Goal: Task Accomplishment & Management: Use online tool/utility

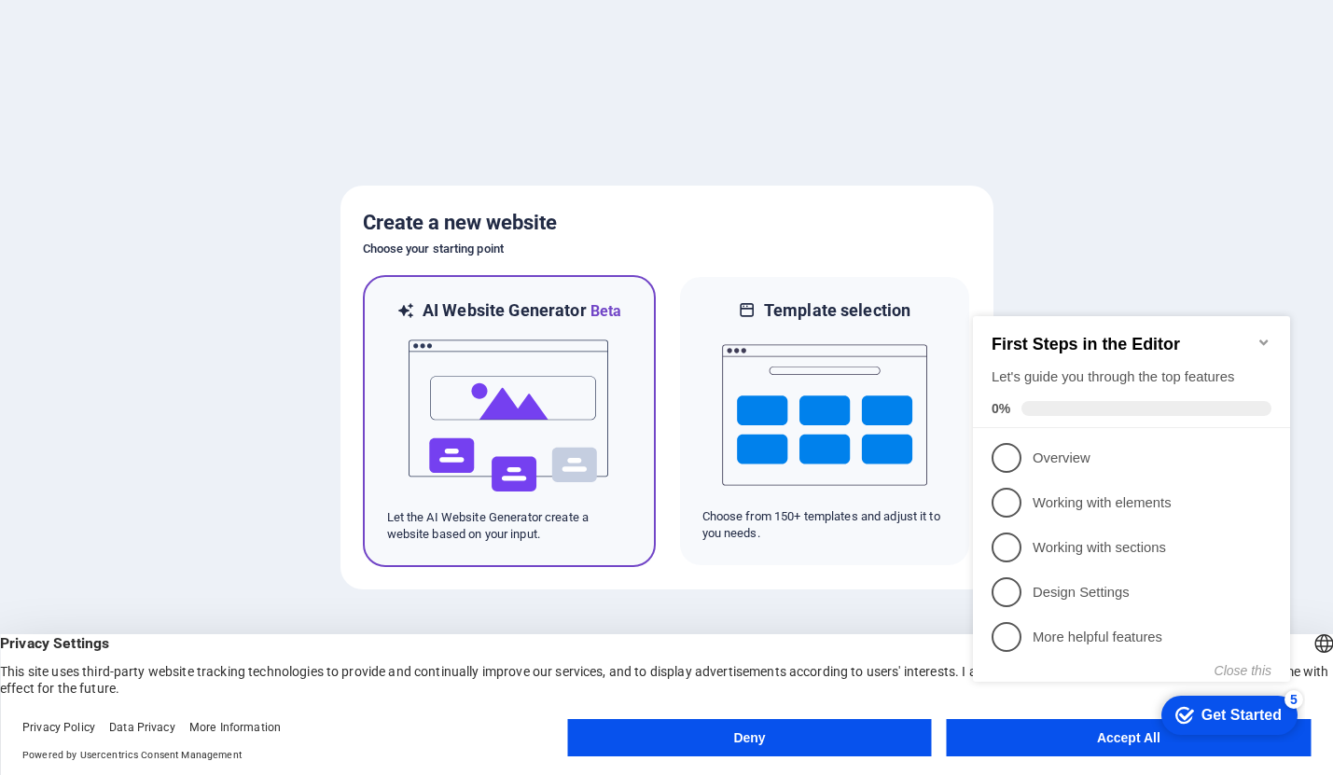
click at [554, 397] on img at bounding box center [509, 416] width 205 height 187
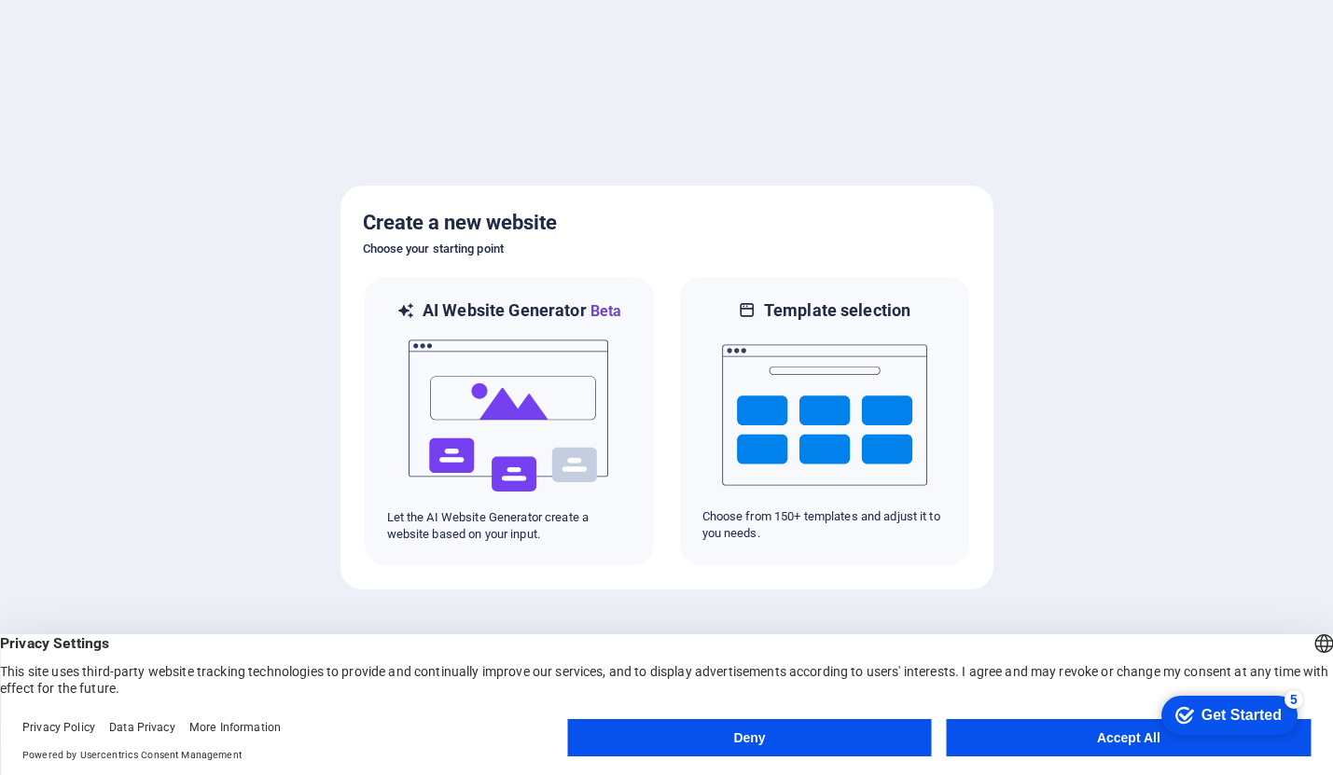
click at [1067, 733] on button "Accept All" at bounding box center [1129, 737] width 364 height 37
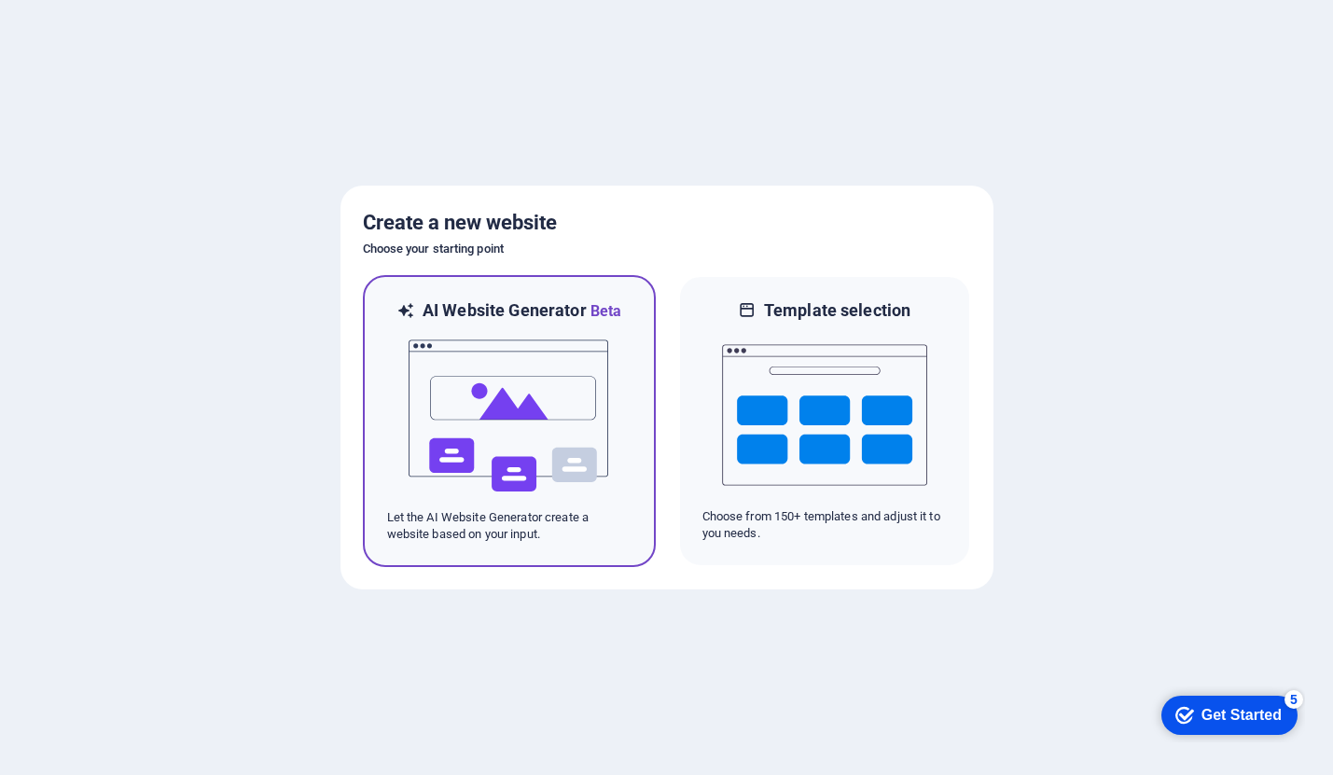
click at [521, 410] on img at bounding box center [509, 416] width 205 height 187
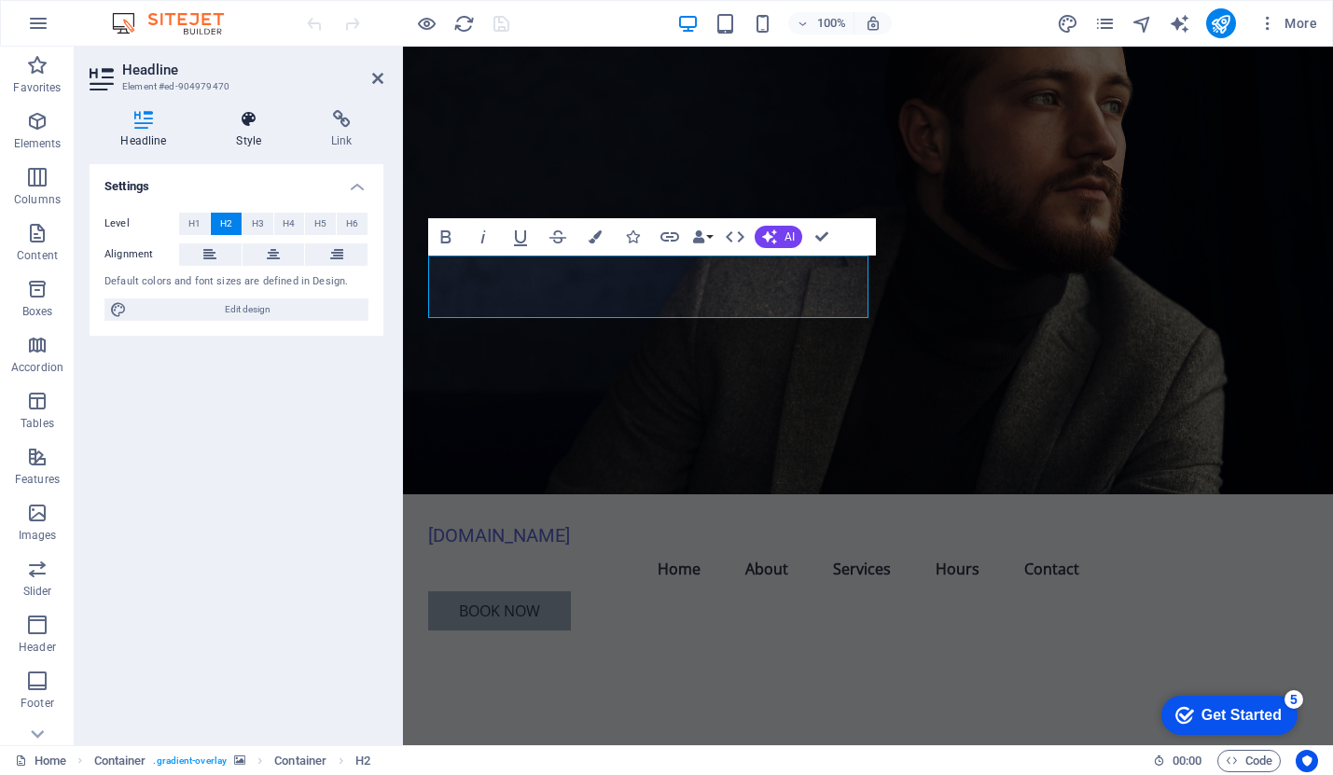
click at [253, 121] on icon at bounding box center [249, 119] width 88 height 19
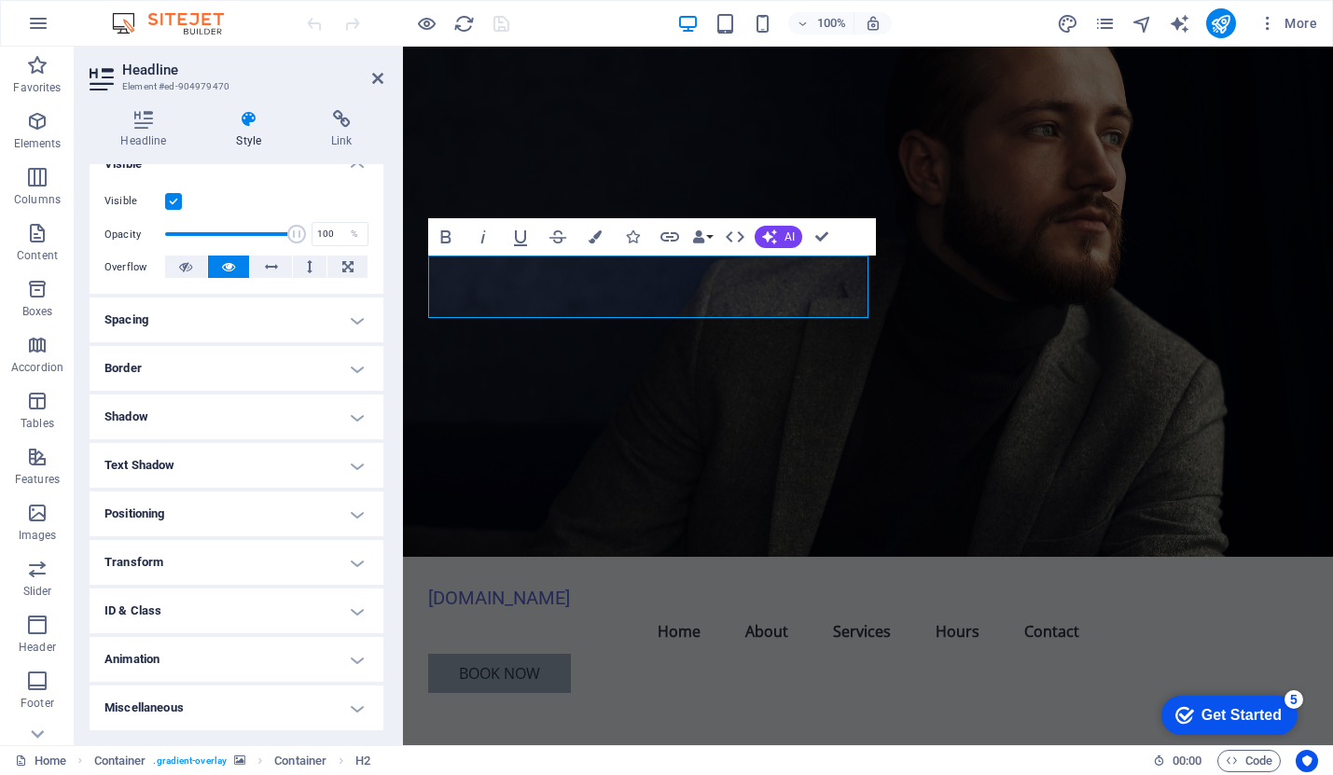
click at [1193, 557] on div "[DOMAIN_NAME] Menu Home About Services Hours Contact Book Now" at bounding box center [868, 632] width 880 height 151
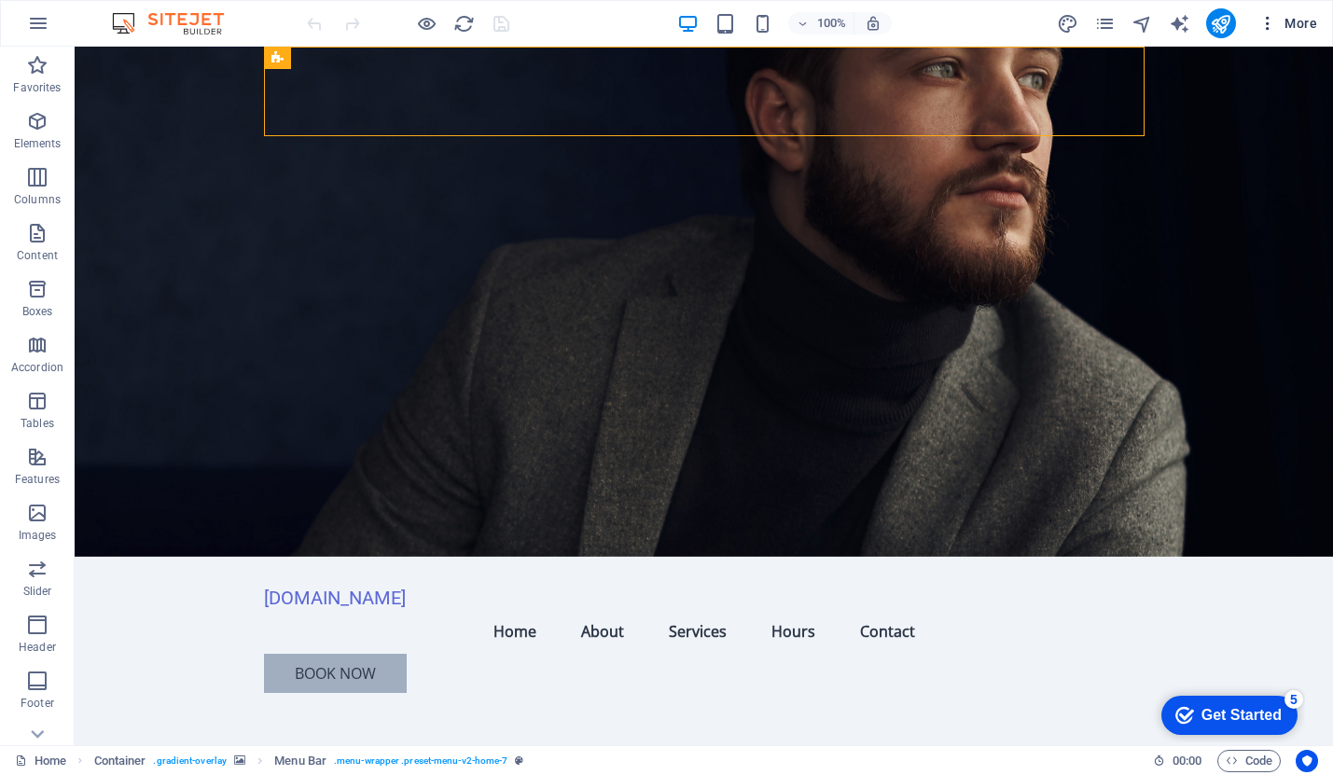
click at [1291, 23] on span "More" at bounding box center [1287, 23] width 59 height 19
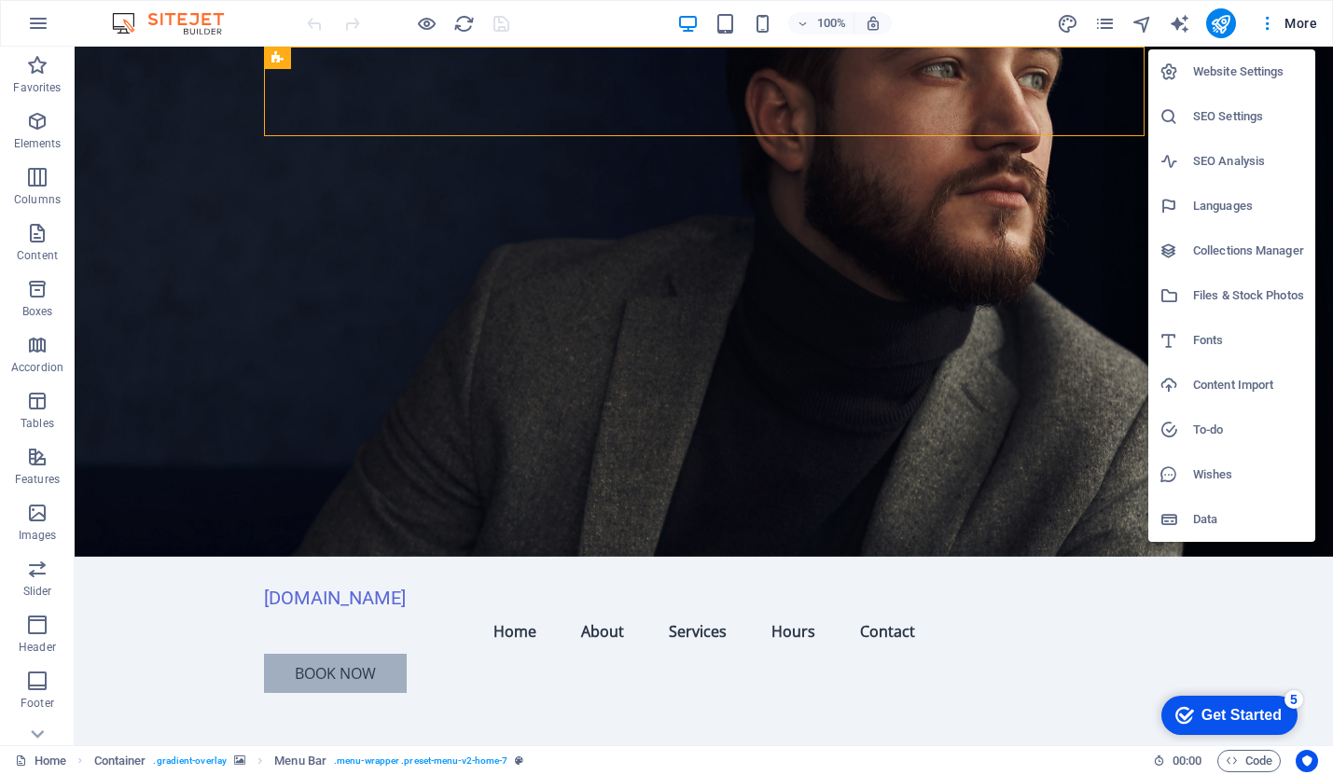
click at [1227, 77] on h6 "Website Settings" at bounding box center [1248, 72] width 111 height 22
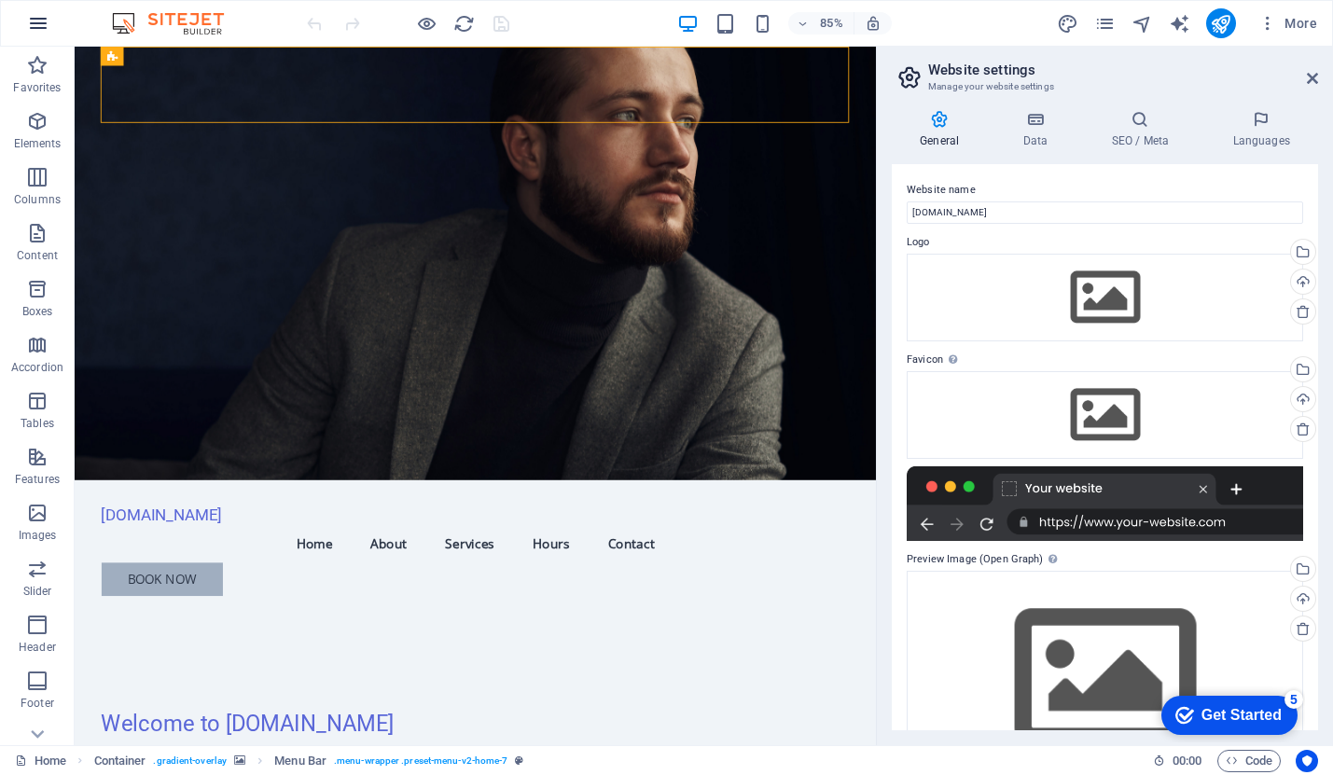
click at [36, 29] on icon "button" at bounding box center [38, 23] width 22 height 22
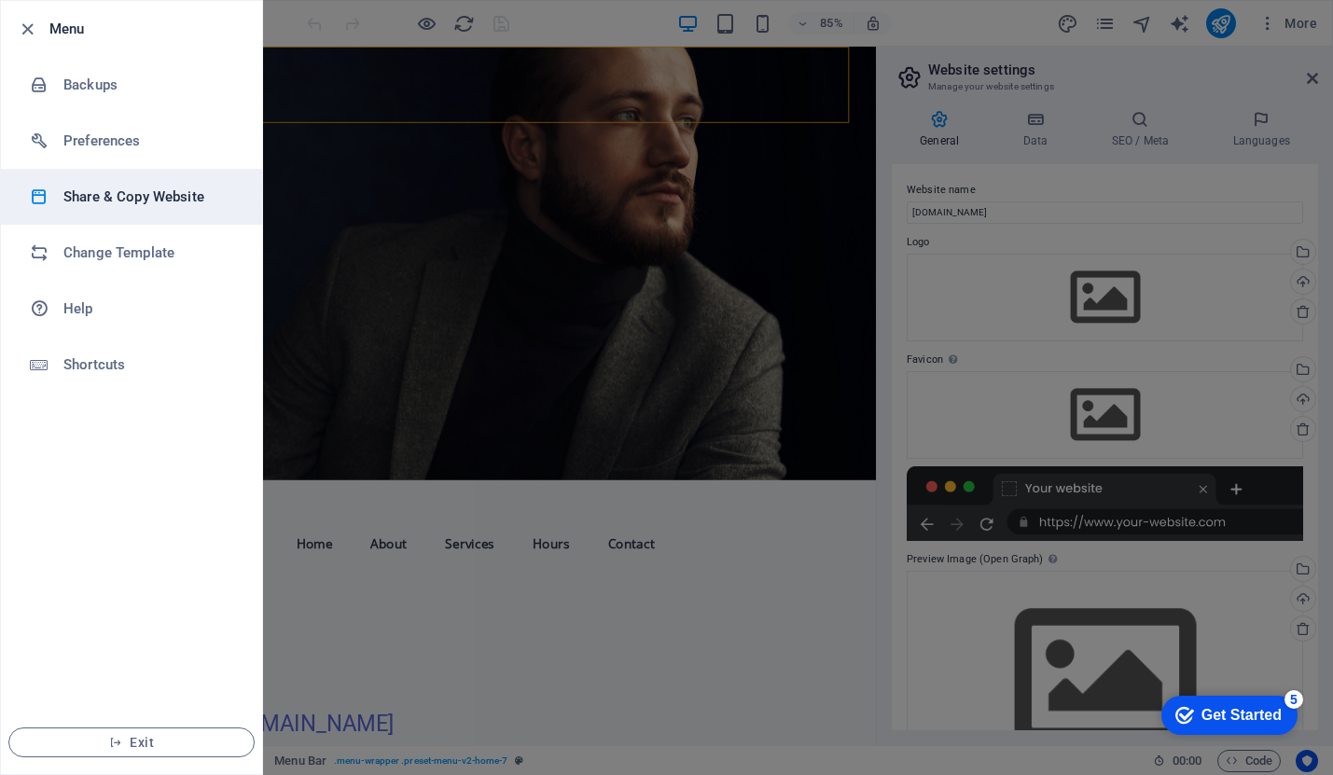
click at [208, 208] on li "Share & Copy Website" at bounding box center [131, 197] width 261 height 56
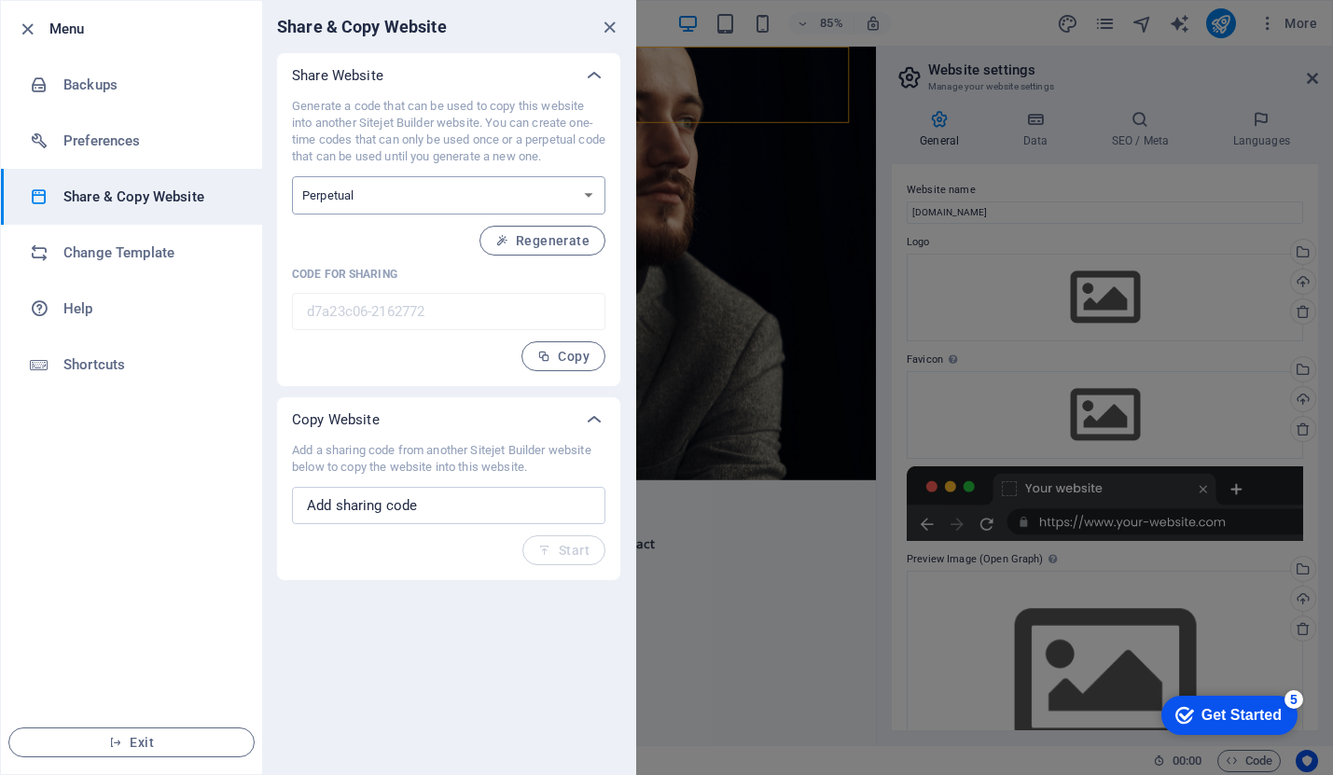
click at [562, 207] on select "One-time Perpetual" at bounding box center [448, 195] width 313 height 38
click at [751, 213] on div at bounding box center [666, 387] width 1333 height 775
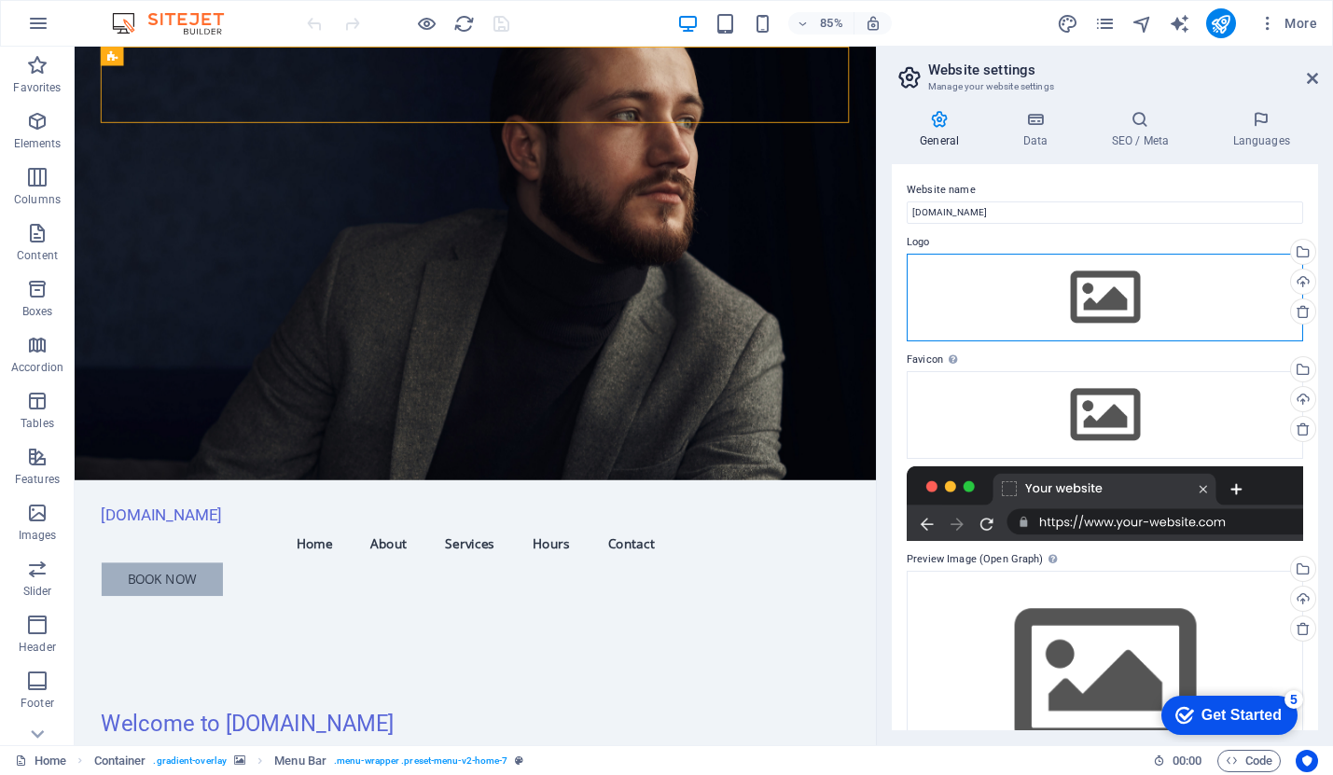
click at [1033, 287] on div "Drag files here, click to choose files or select files from Files or our free s…" at bounding box center [1105, 298] width 396 height 88
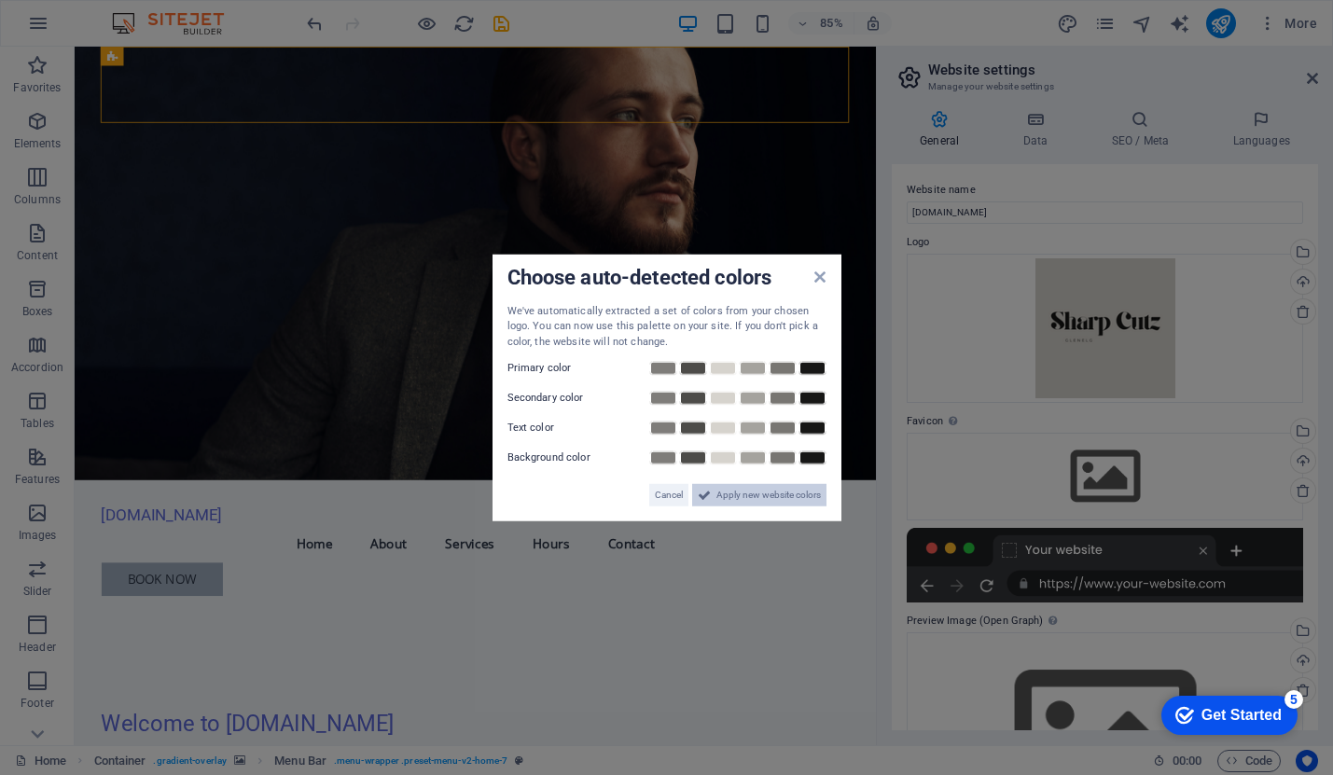
click at [759, 494] on span "Apply new website colors" at bounding box center [768, 495] width 104 height 22
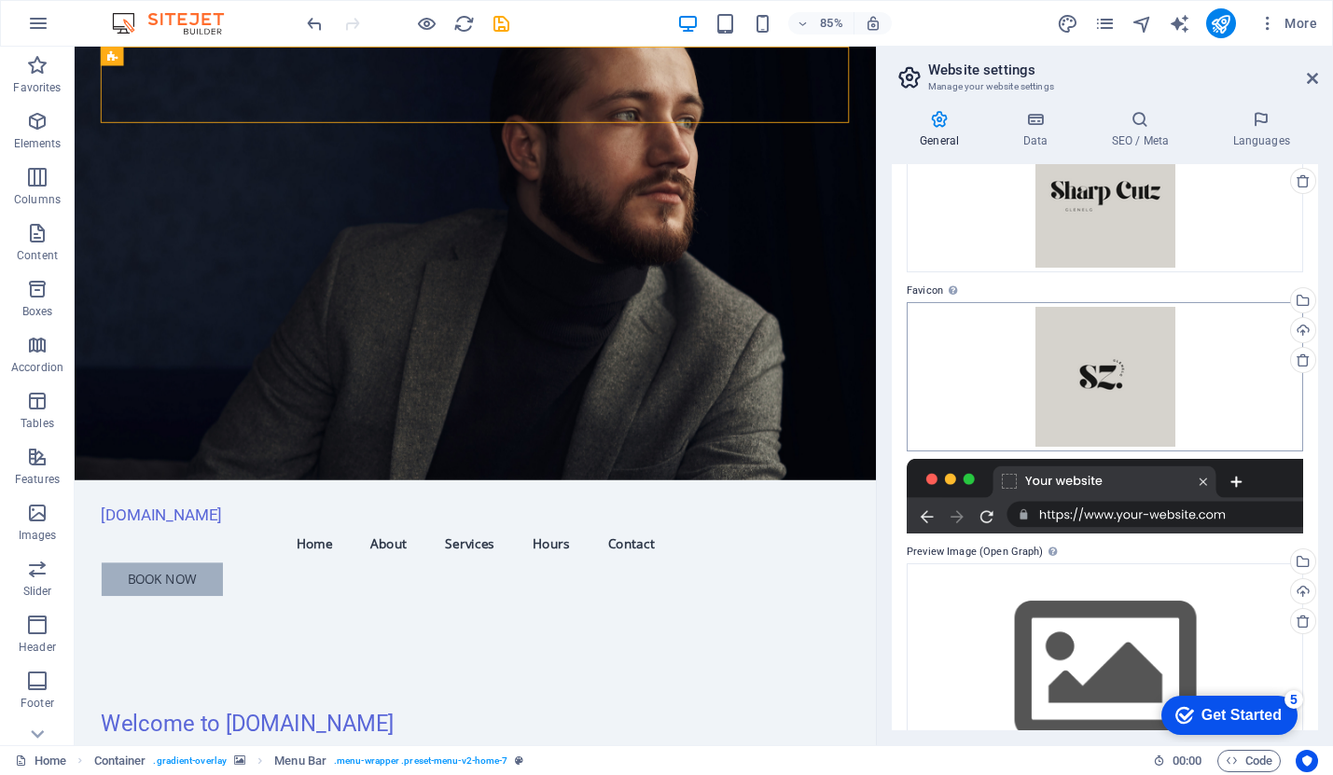
scroll to position [192, 0]
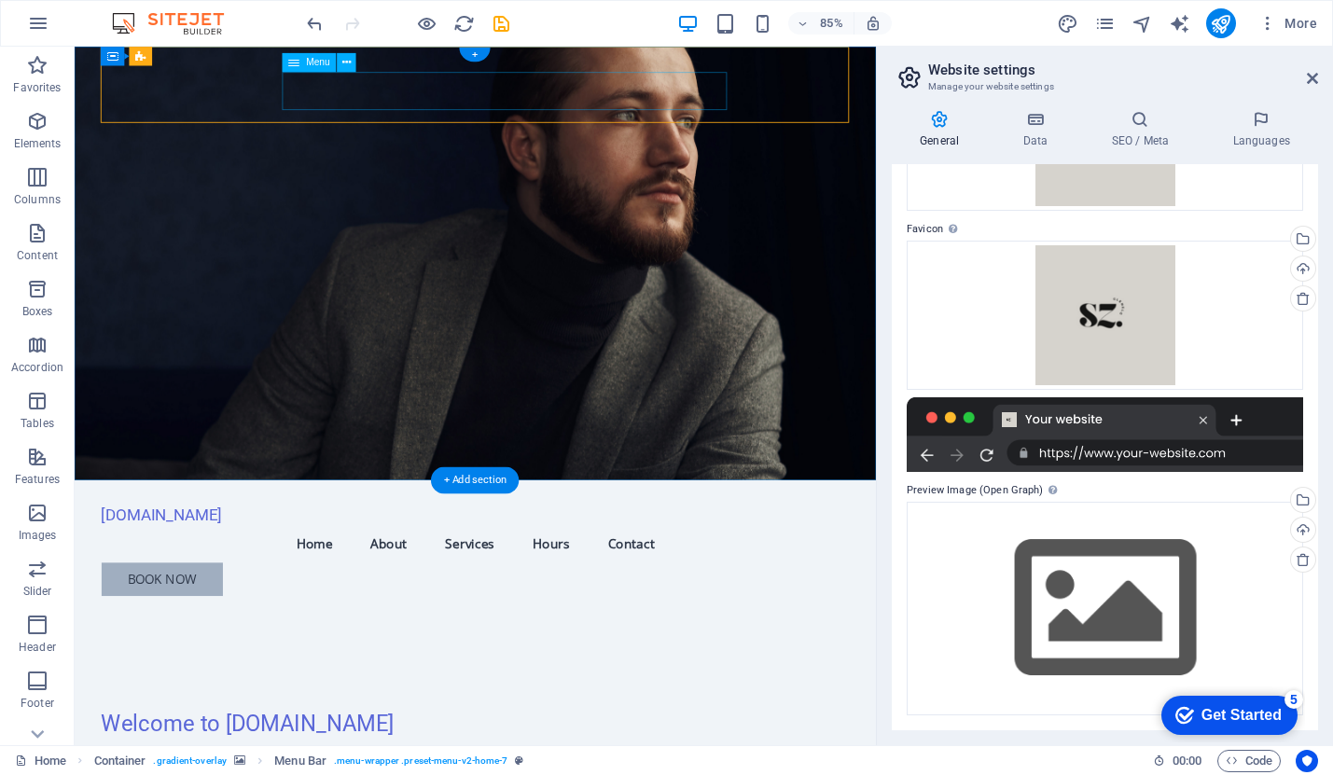
click at [298, 587] on div "[DOMAIN_NAME]" at bounding box center [546, 598] width 880 height 22
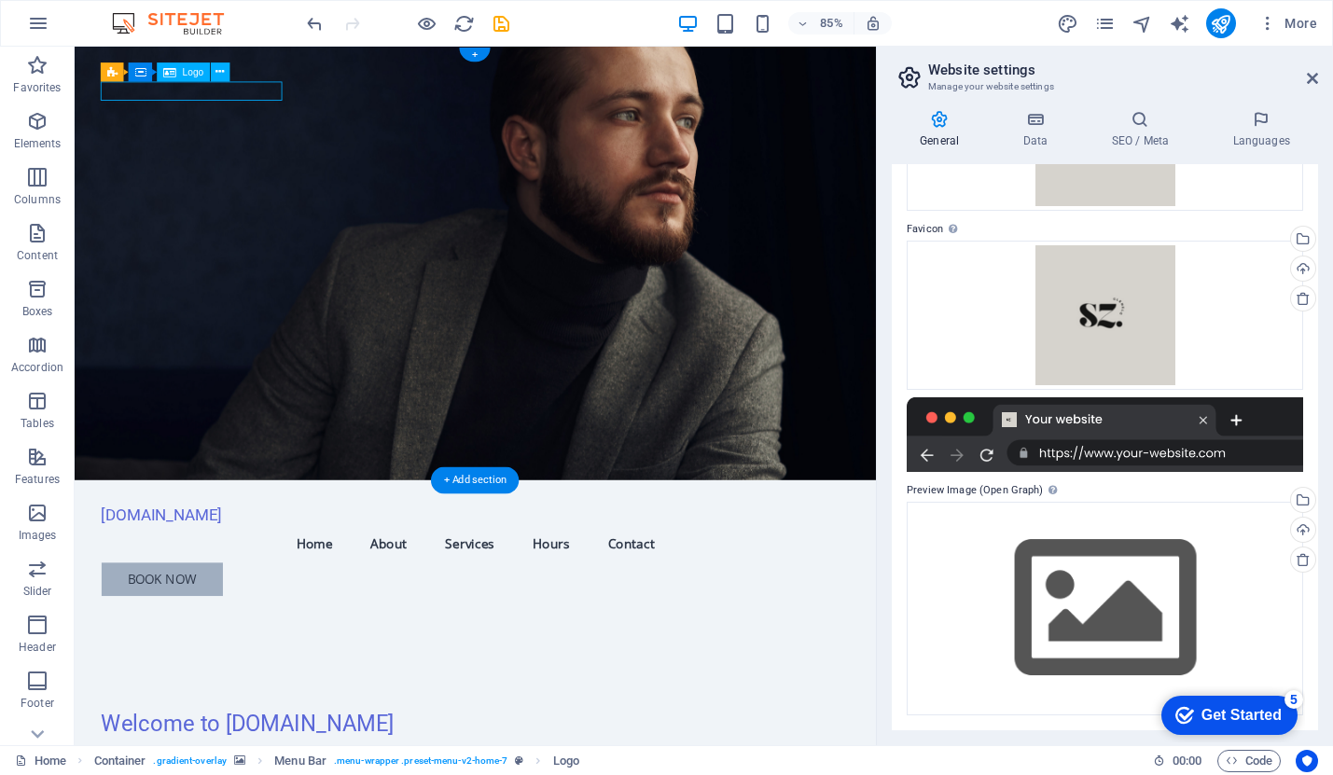
click at [298, 587] on div "[DOMAIN_NAME]" at bounding box center [546, 598] width 880 height 22
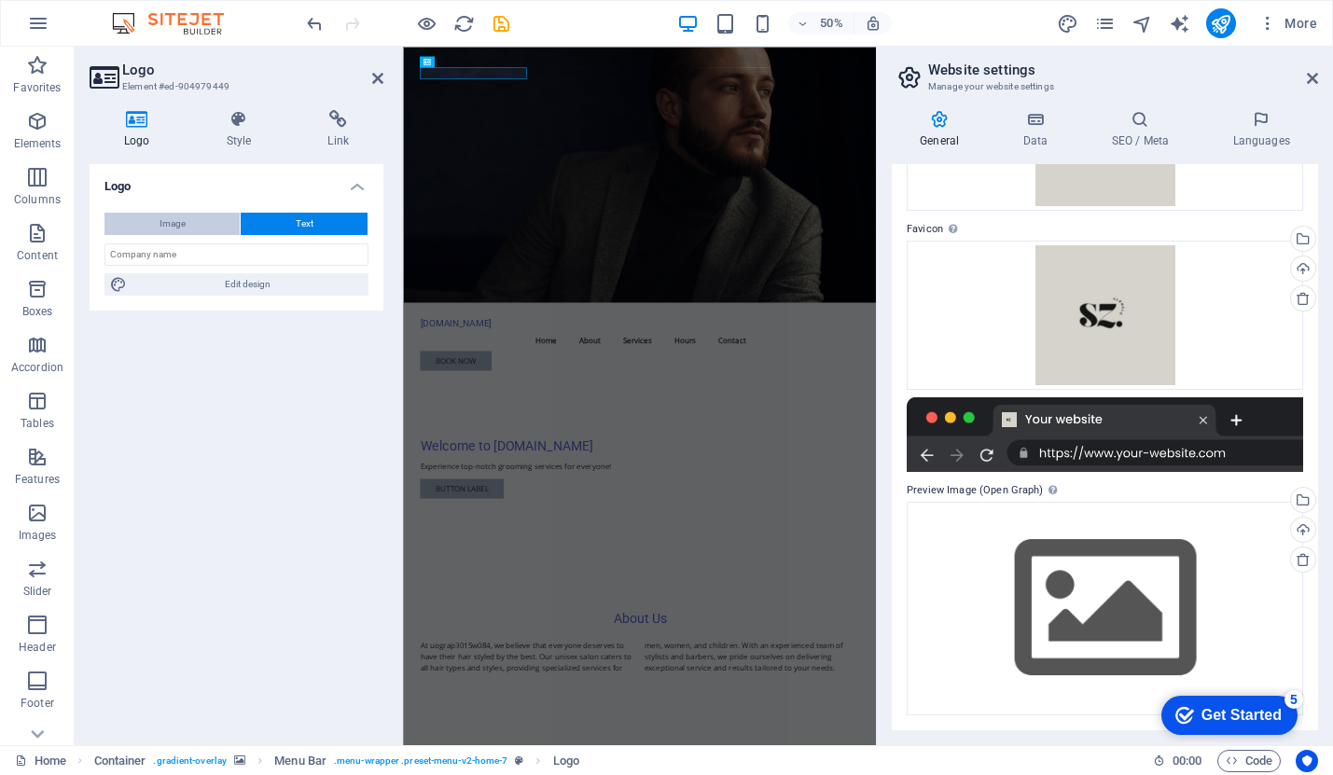
click at [196, 218] on button "Image" at bounding box center [171, 224] width 135 height 22
select select "DISABLED_OPTION_VALUE"
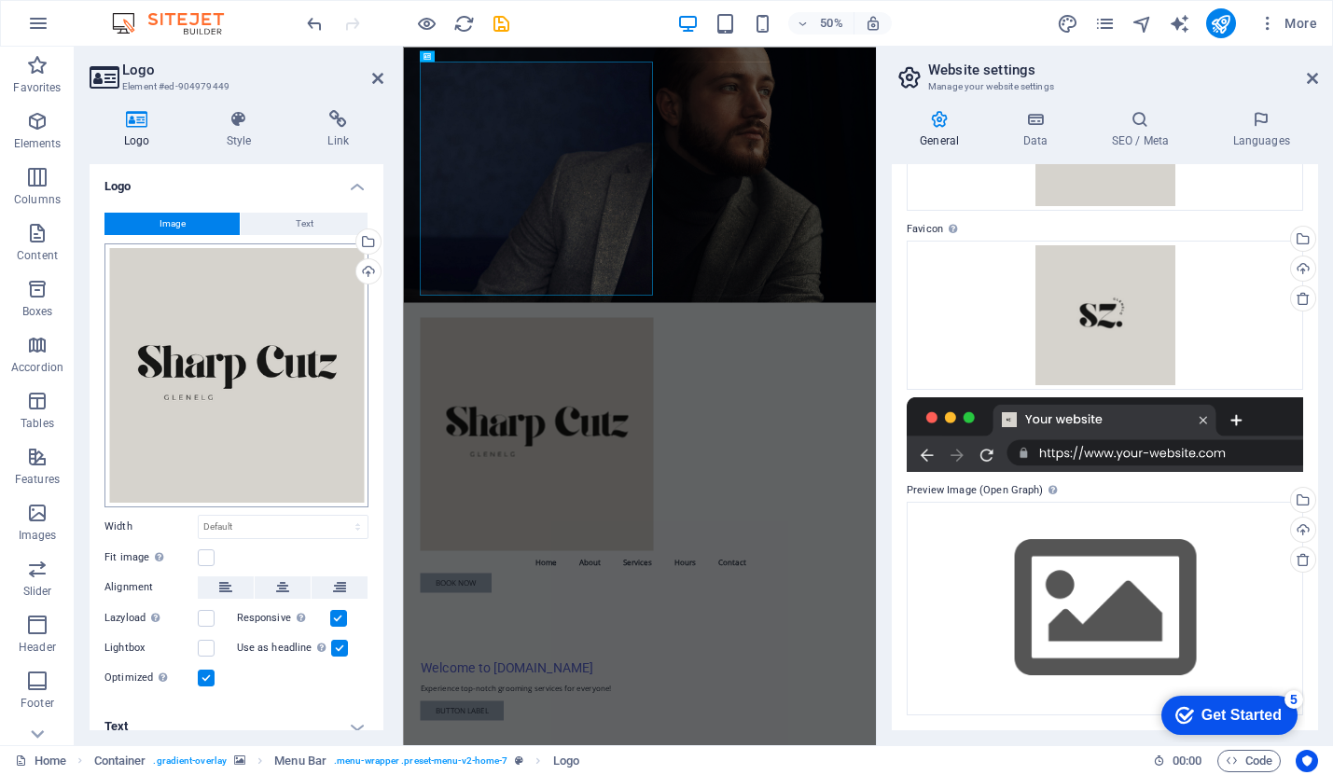
scroll to position [14, 0]
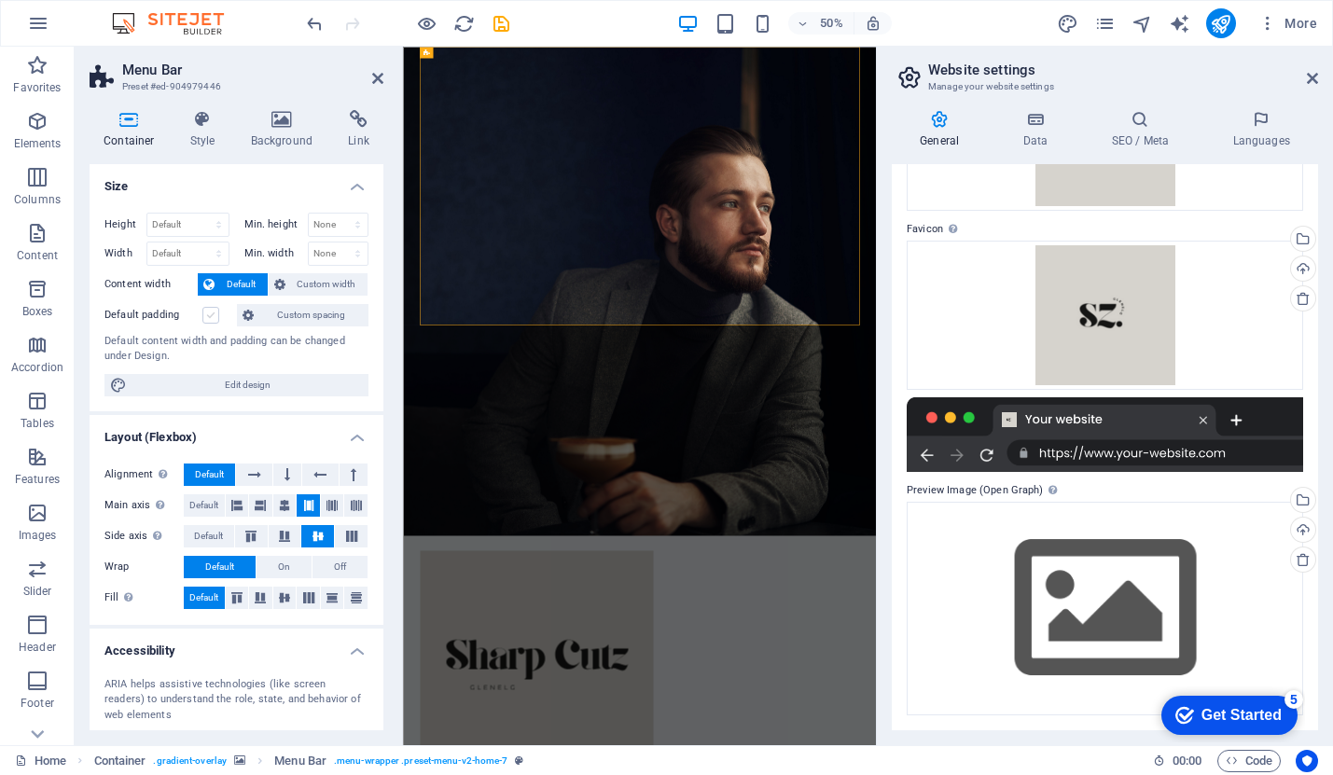
click at [209, 314] on label at bounding box center [210, 315] width 17 height 17
click at [0, 0] on input "Default padding" at bounding box center [0, 0] width 0 height 0
click at [212, 316] on label at bounding box center [210, 315] width 17 height 17
click at [0, 0] on input "Default padding" at bounding box center [0, 0] width 0 height 0
click at [300, 309] on span "Custom spacing" at bounding box center [311, 315] width 104 height 22
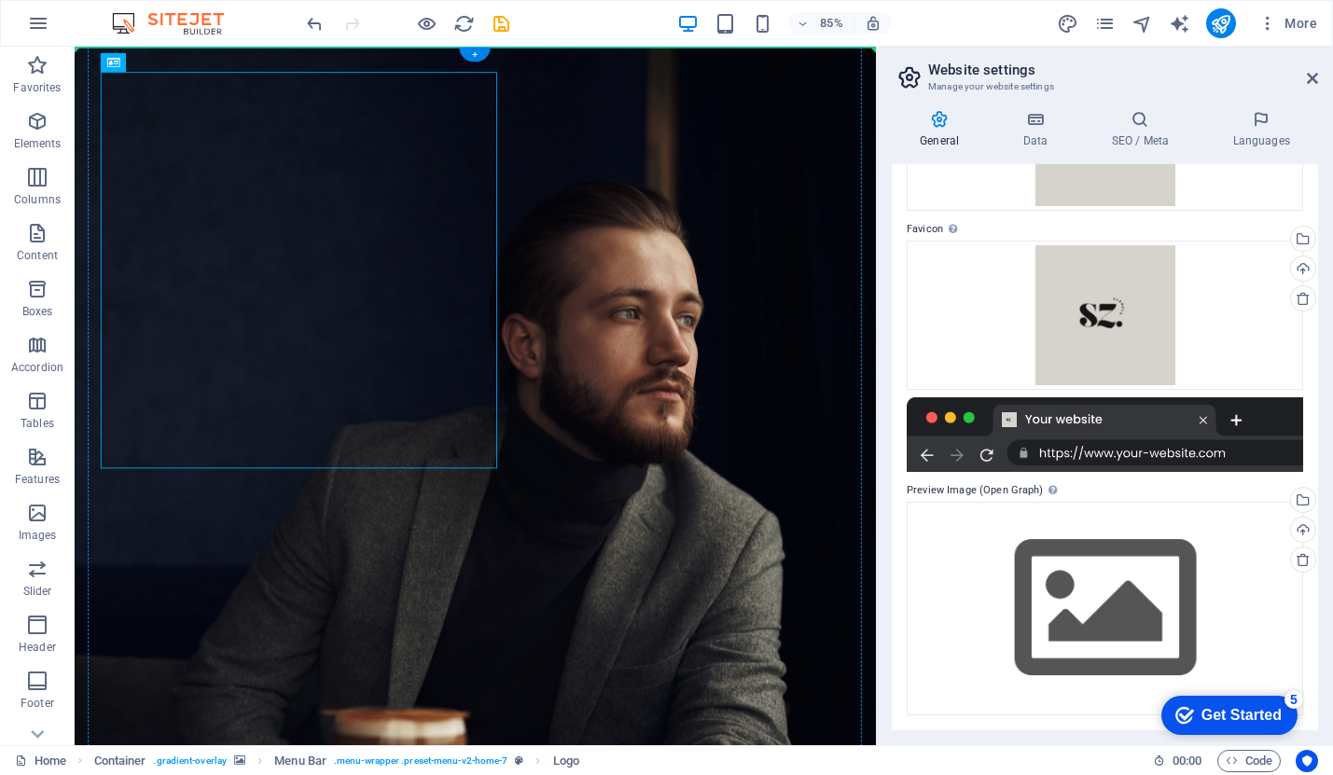
drag, startPoint x: 570, startPoint y: 541, endPoint x: 735, endPoint y: 314, distance: 280.4
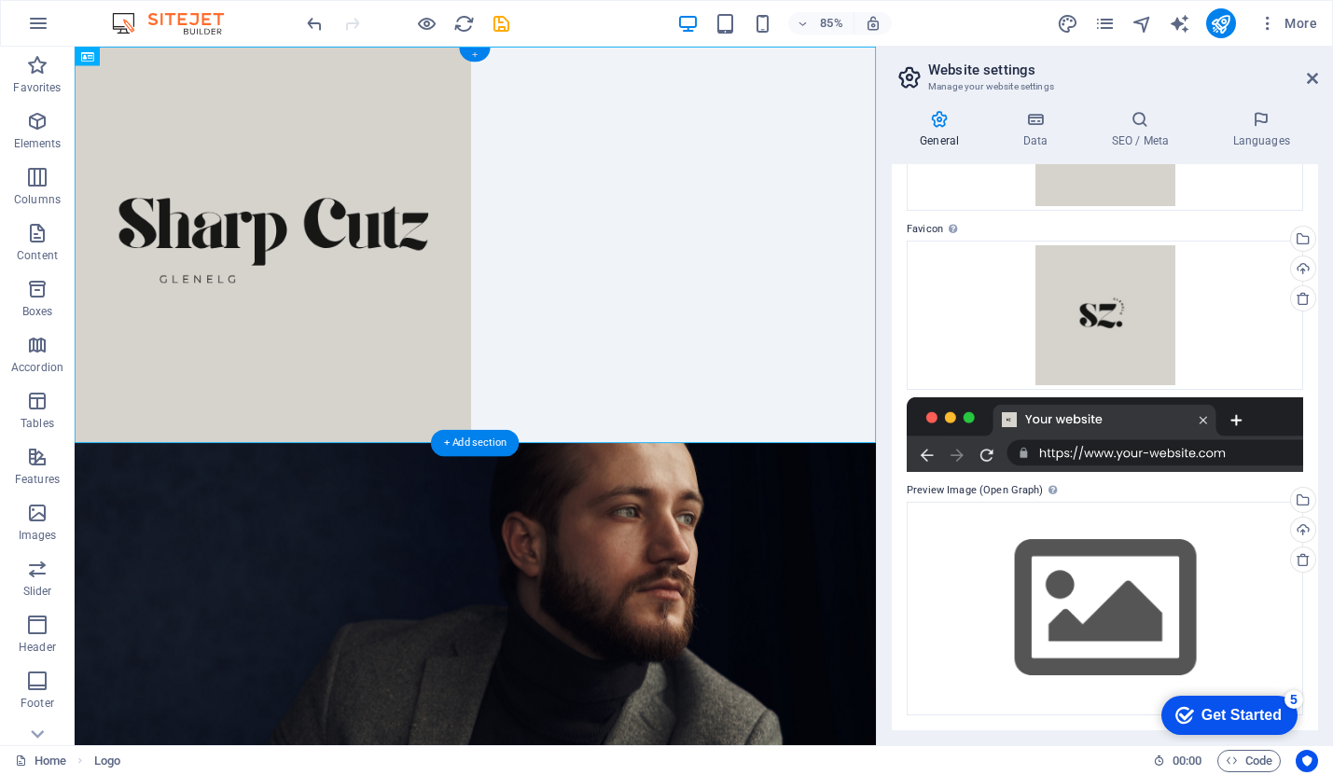
drag, startPoint x: 471, startPoint y: 55, endPoint x: 150, endPoint y: 92, distance: 323.0
click at [472, 55] on div "+" at bounding box center [475, 55] width 31 height 14
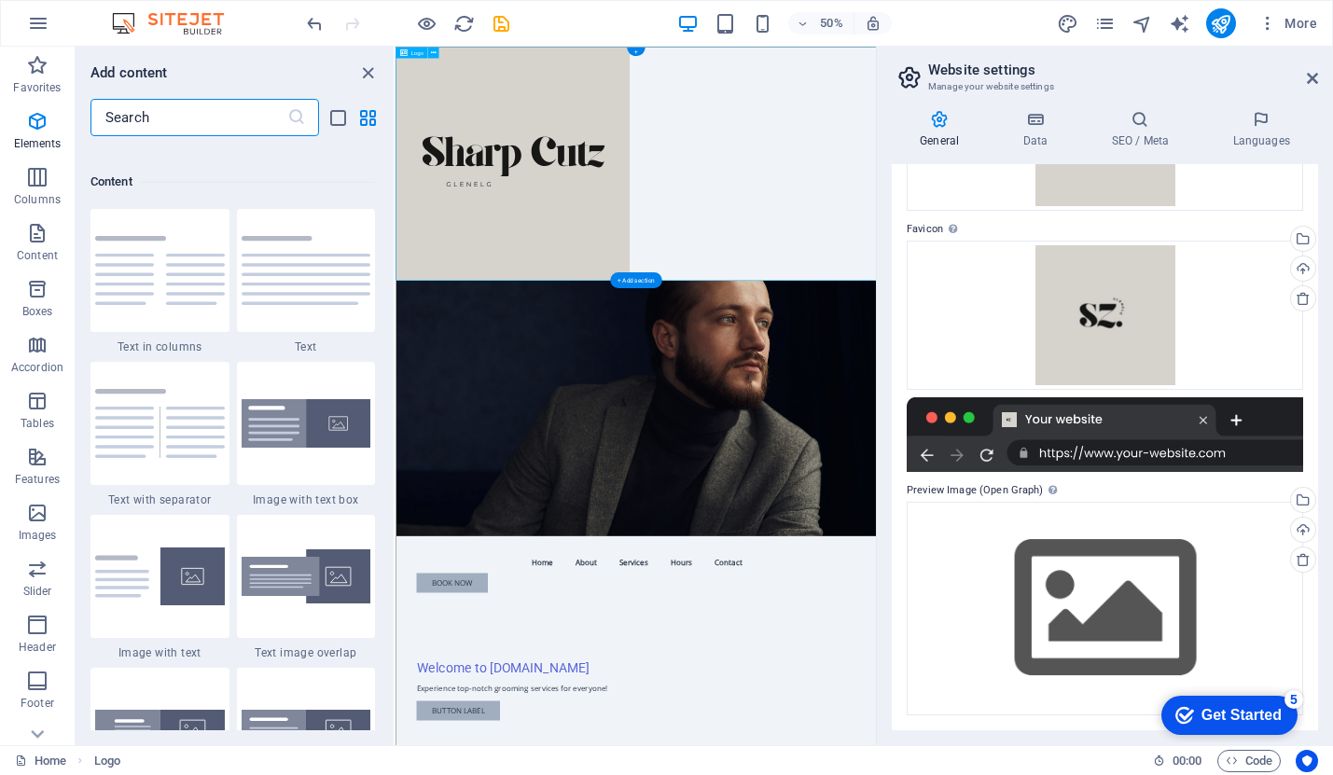
scroll to position [3264, 0]
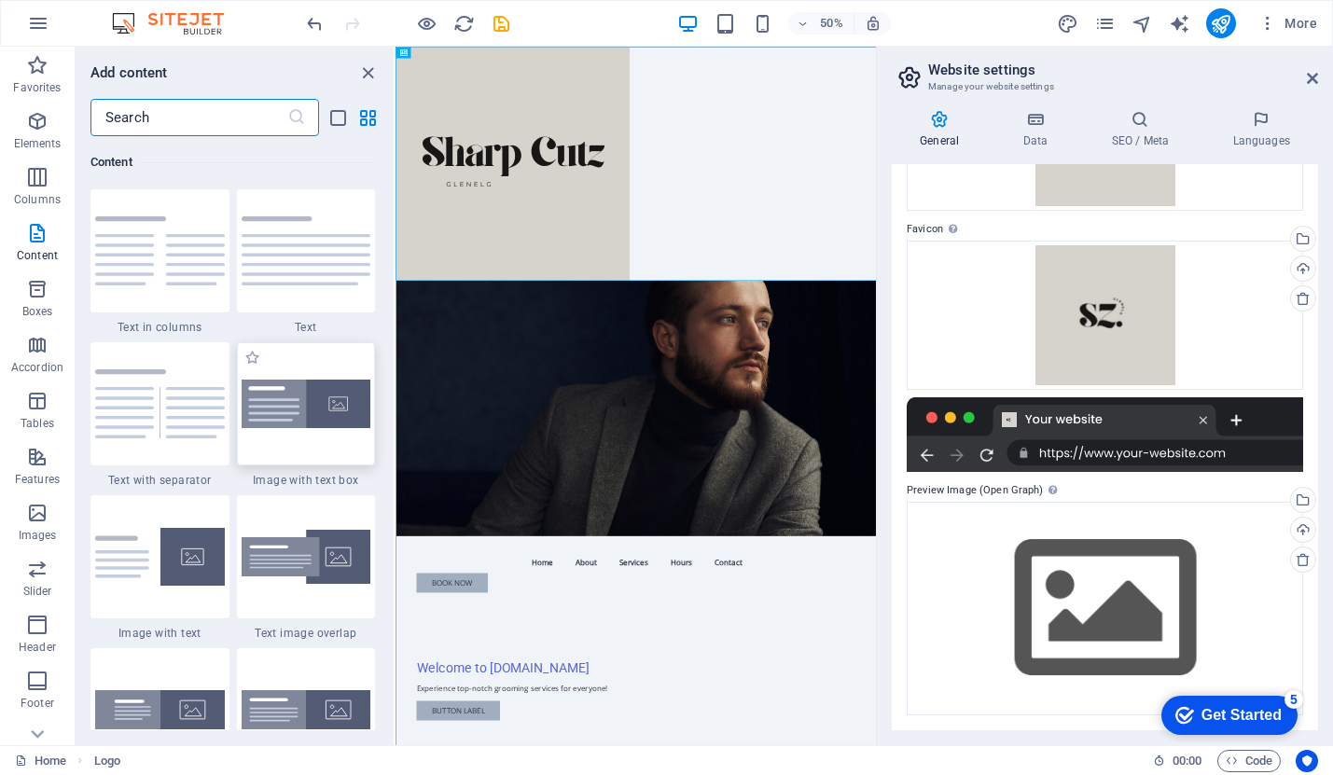
click at [348, 419] on img at bounding box center [307, 404] width 130 height 49
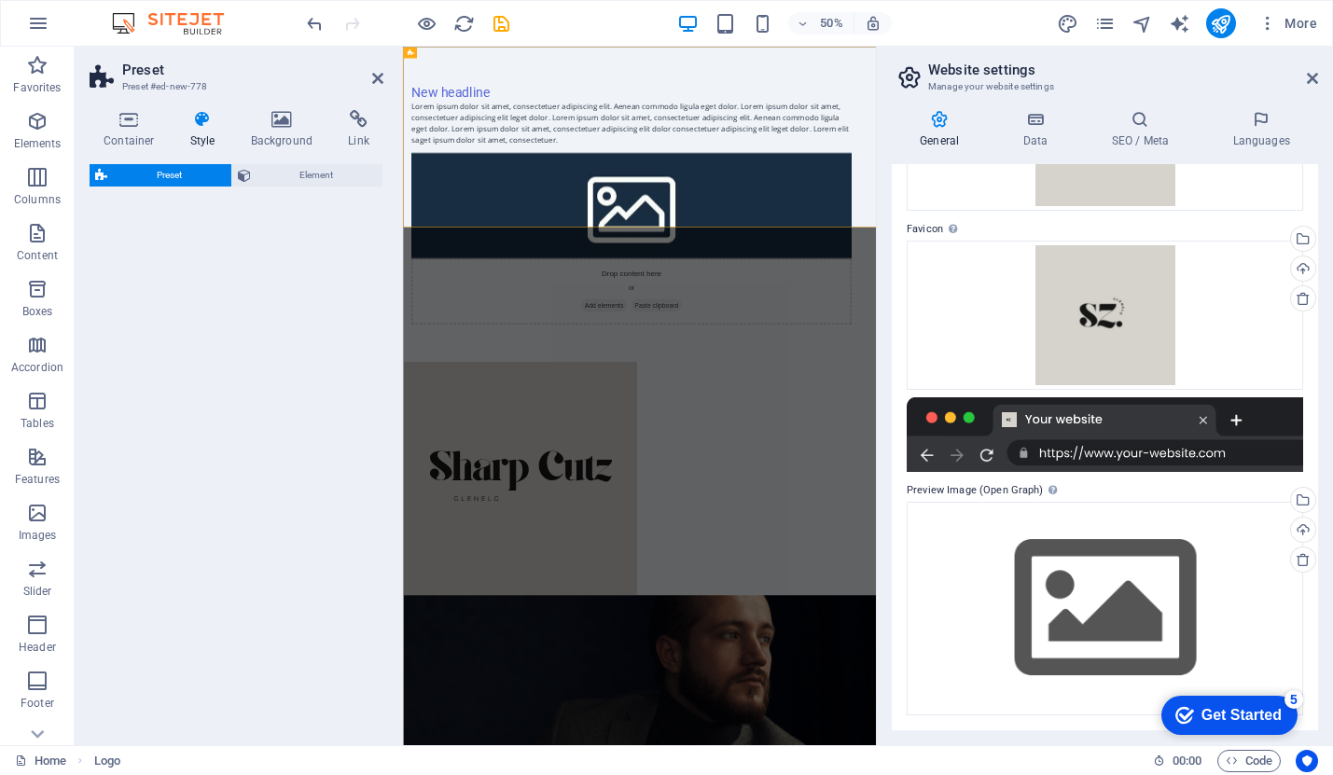
select select "rem"
select select "px"
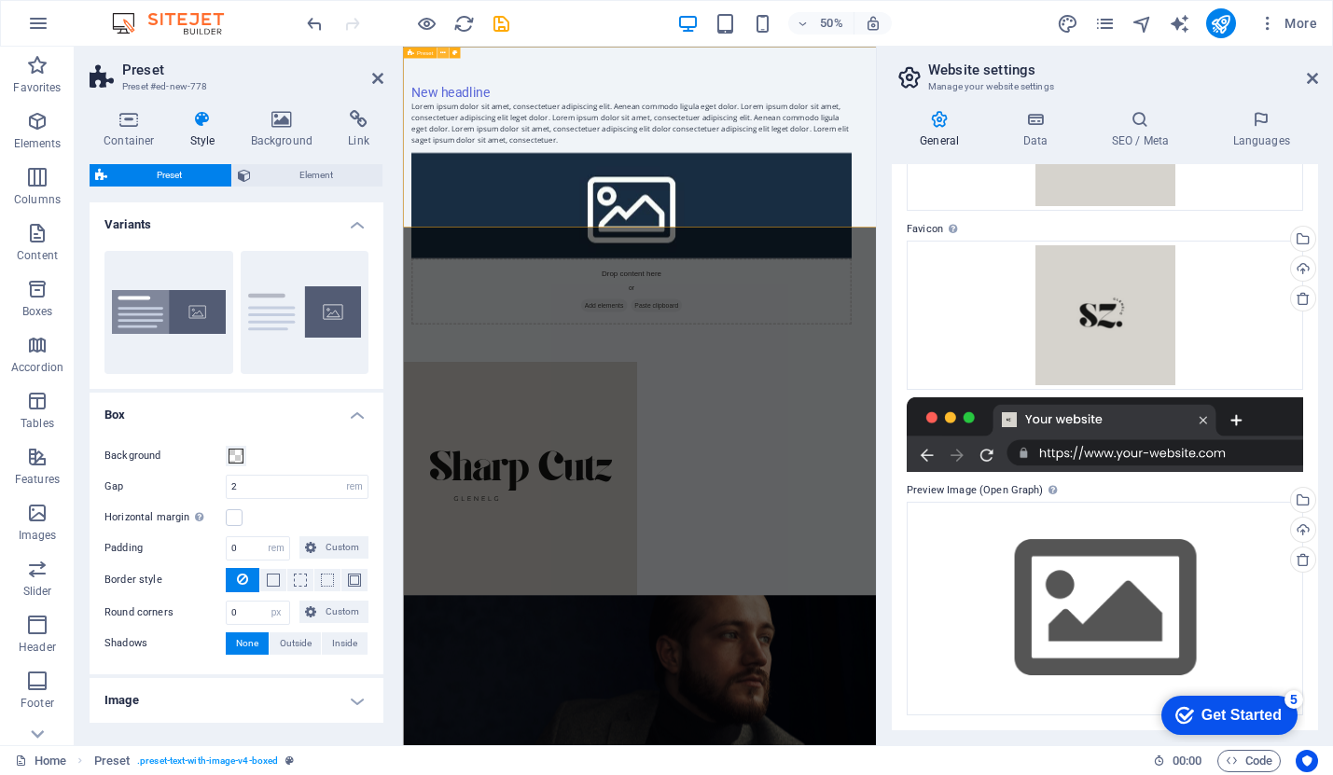
click at [443, 52] on icon at bounding box center [443, 53] width 6 height 10
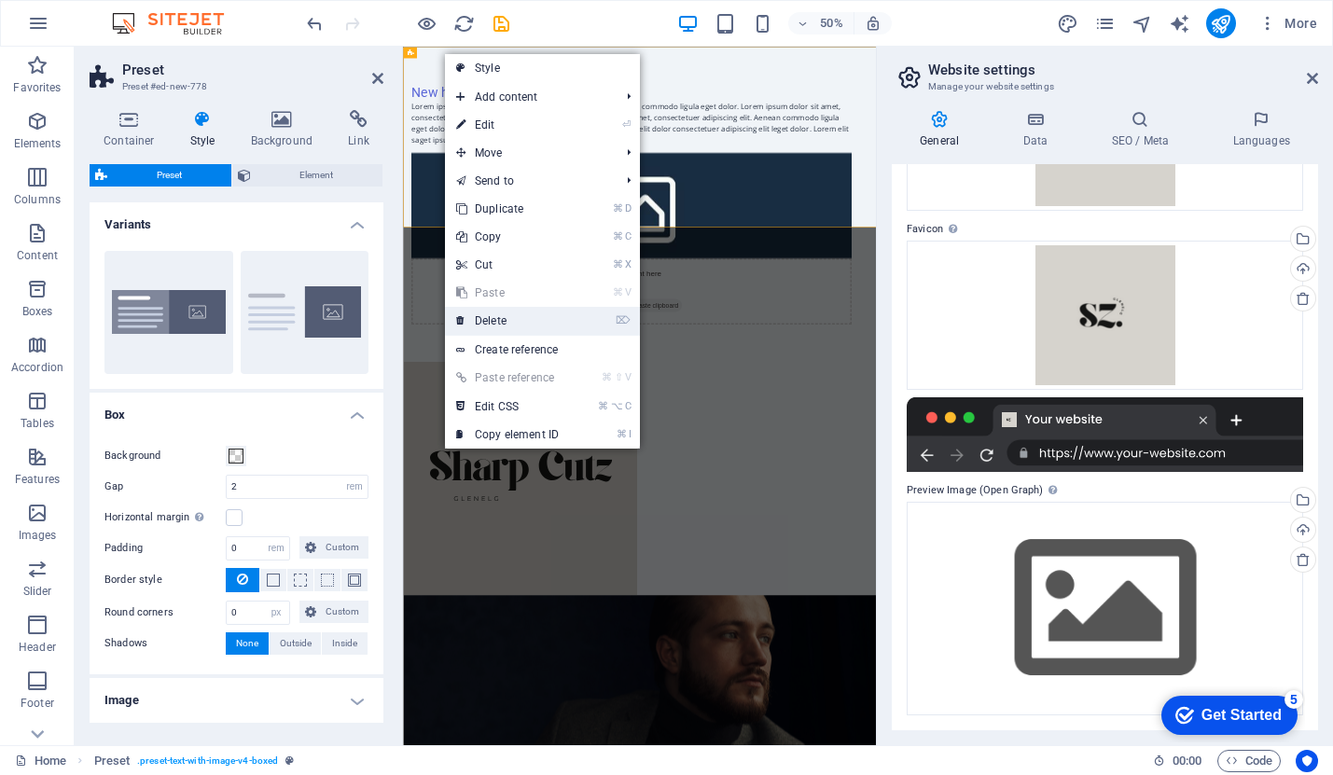
click at [518, 313] on link "⌦ Delete" at bounding box center [507, 321] width 125 height 28
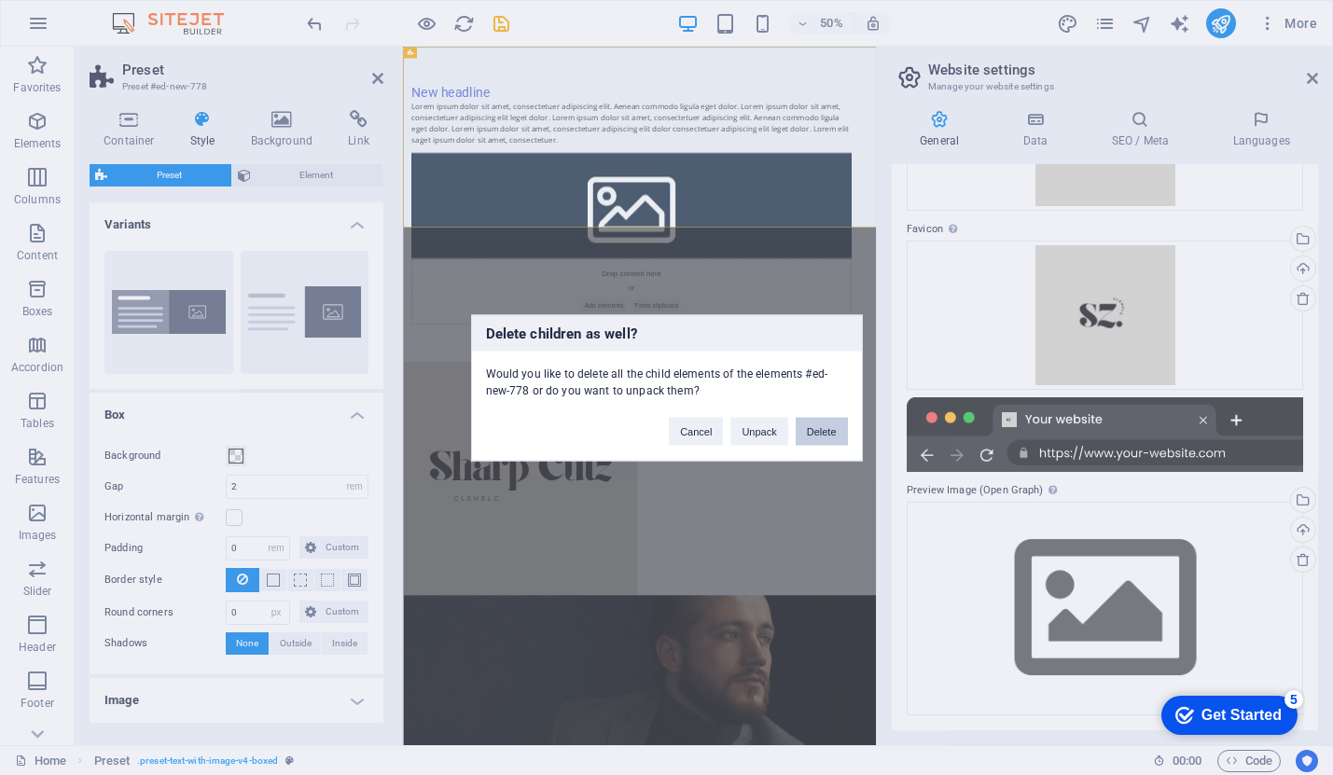
click at [821, 437] on button "Delete" at bounding box center [822, 431] width 52 height 28
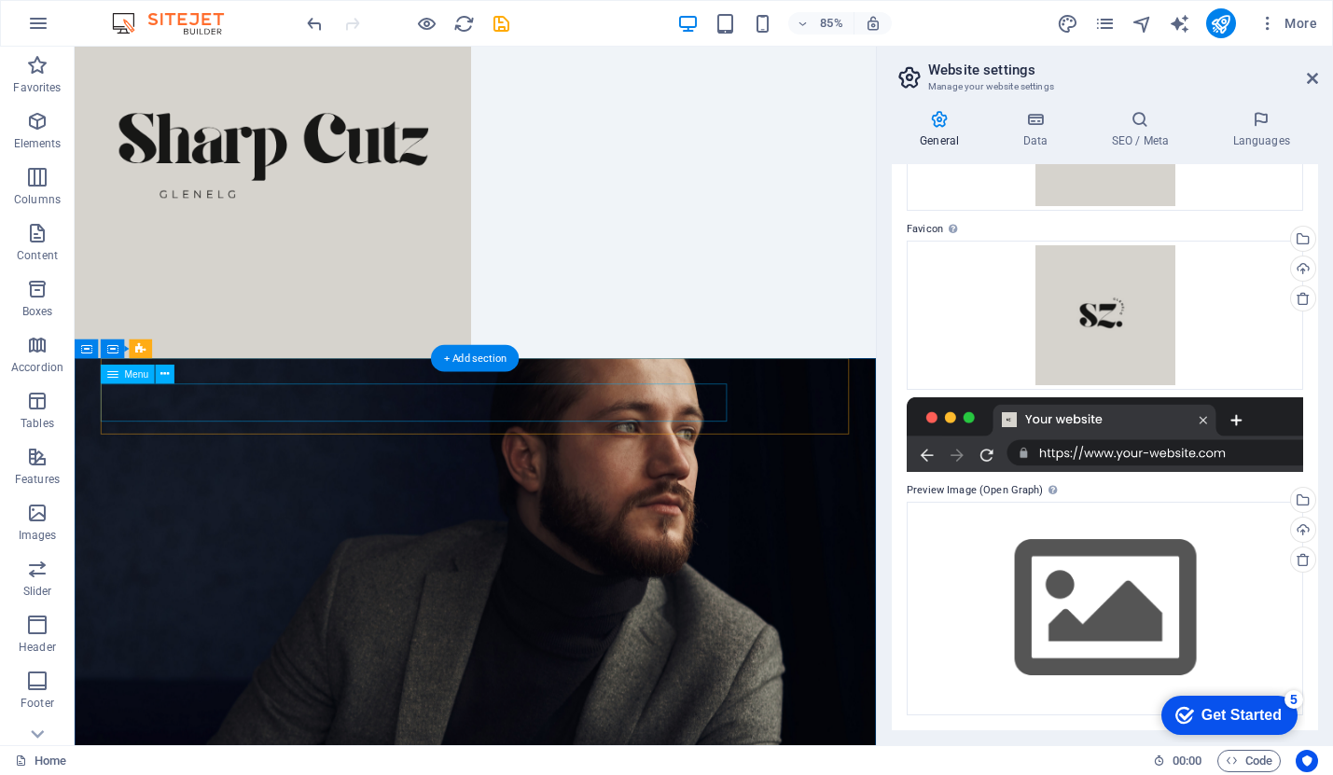
scroll to position [0, 0]
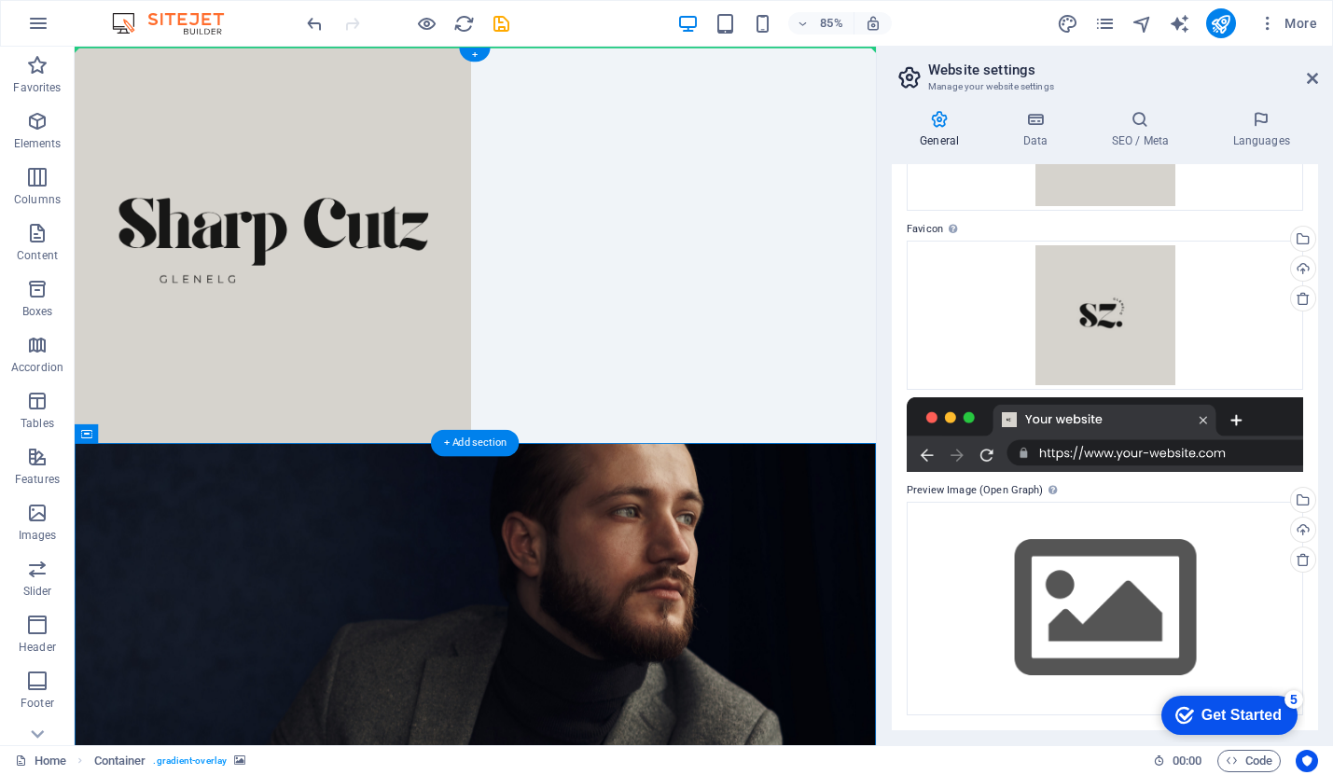
drag, startPoint x: 687, startPoint y: 533, endPoint x: 669, endPoint y: 150, distance: 382.9
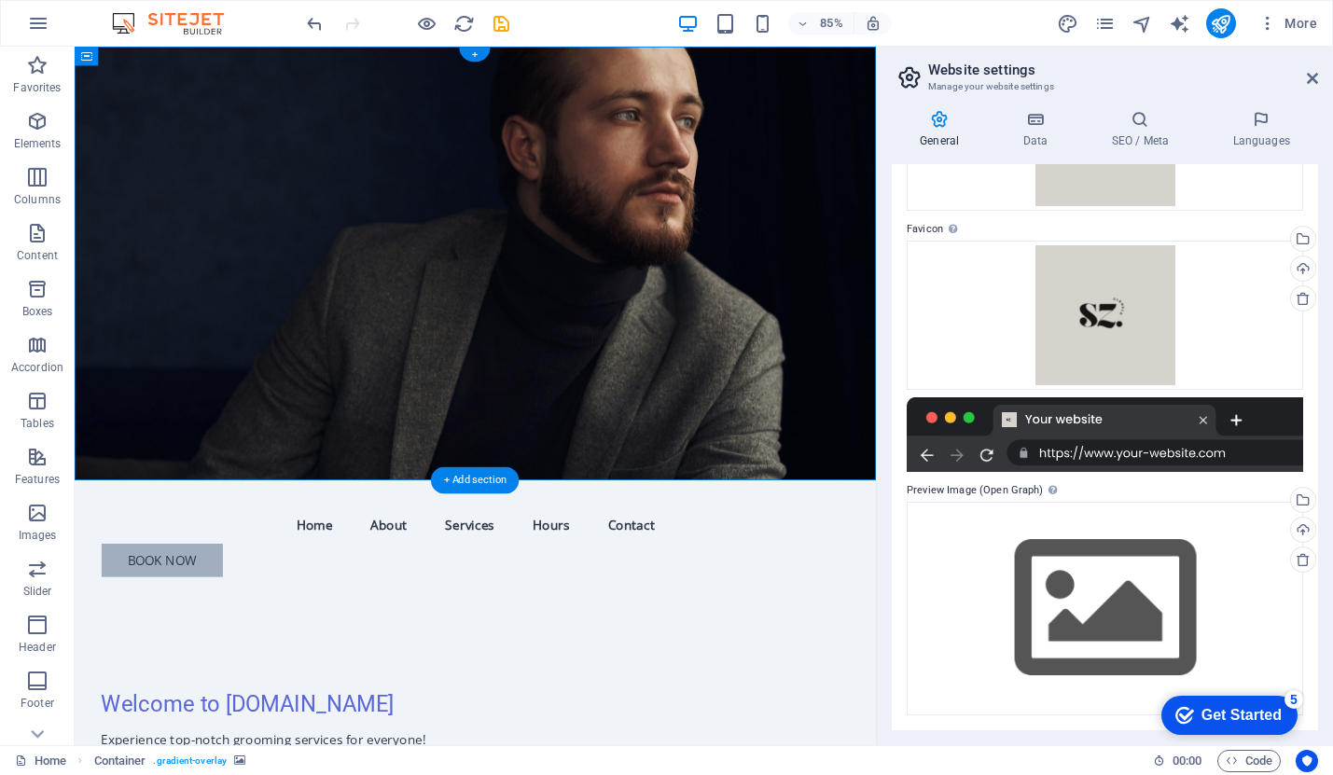
click at [728, 284] on figure at bounding box center [546, 302] width 943 height 510
click at [855, 291] on figure at bounding box center [546, 302] width 943 height 510
click at [745, 463] on figure at bounding box center [546, 302] width 943 height 510
select select "header"
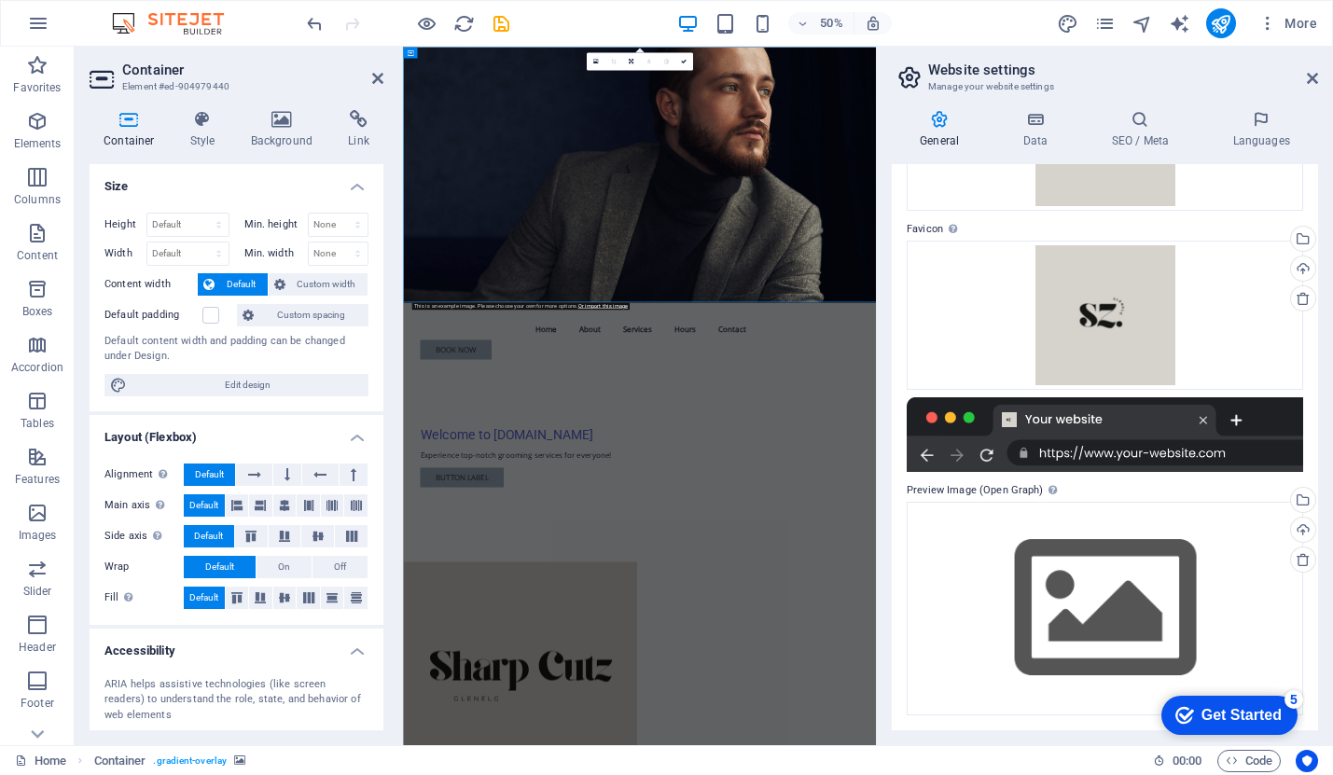
click at [910, 451] on figure at bounding box center [876, 302] width 946 height 510
click at [223, 115] on icon at bounding box center [202, 119] width 53 height 19
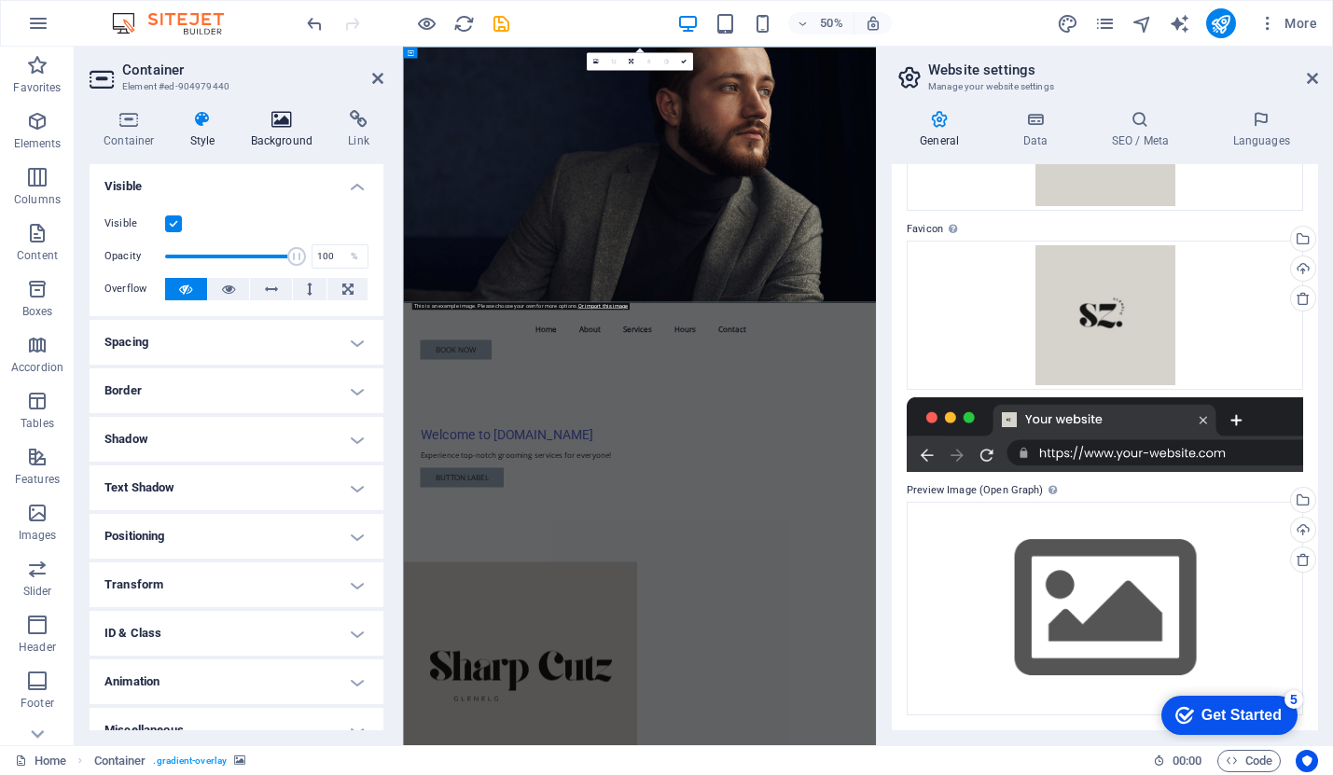
click at [261, 129] on h4 "Background" at bounding box center [286, 129] width 98 height 39
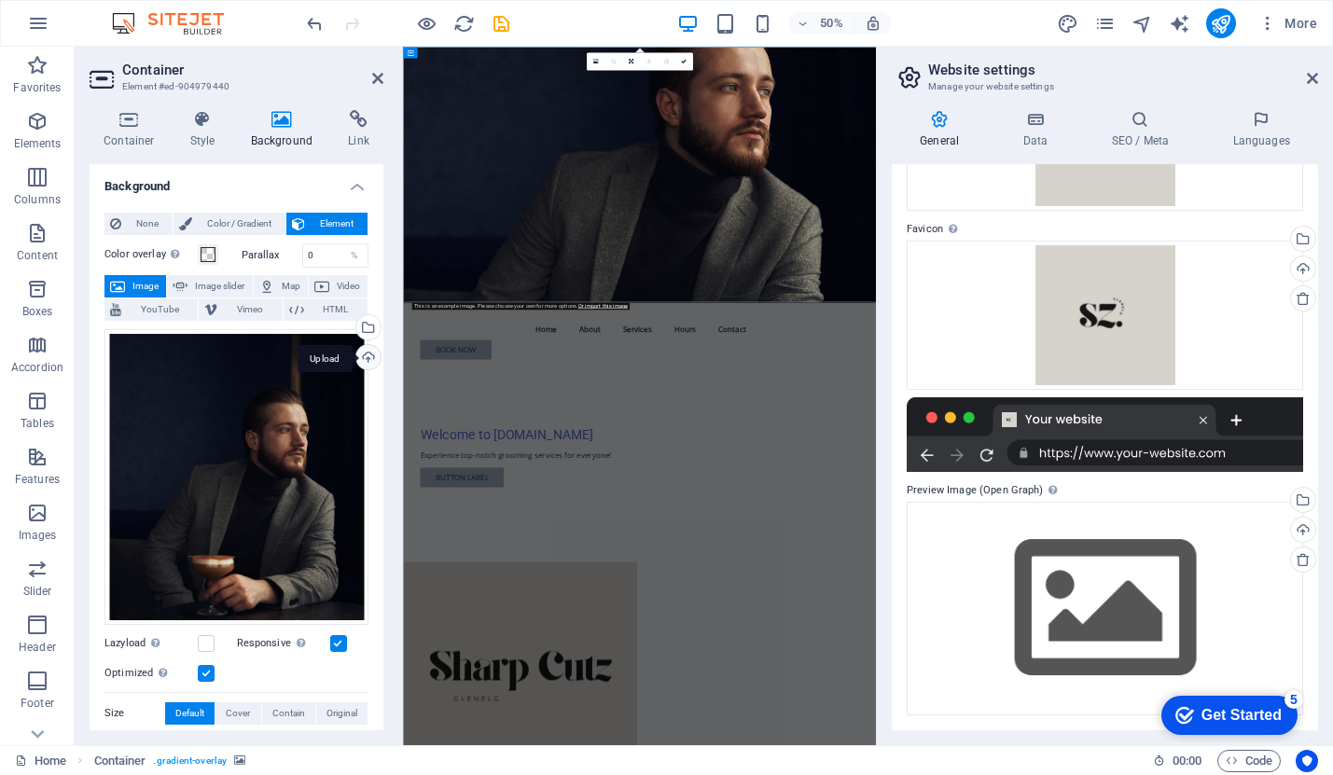
click at [367, 353] on div "Upload" at bounding box center [367, 359] width 28 height 28
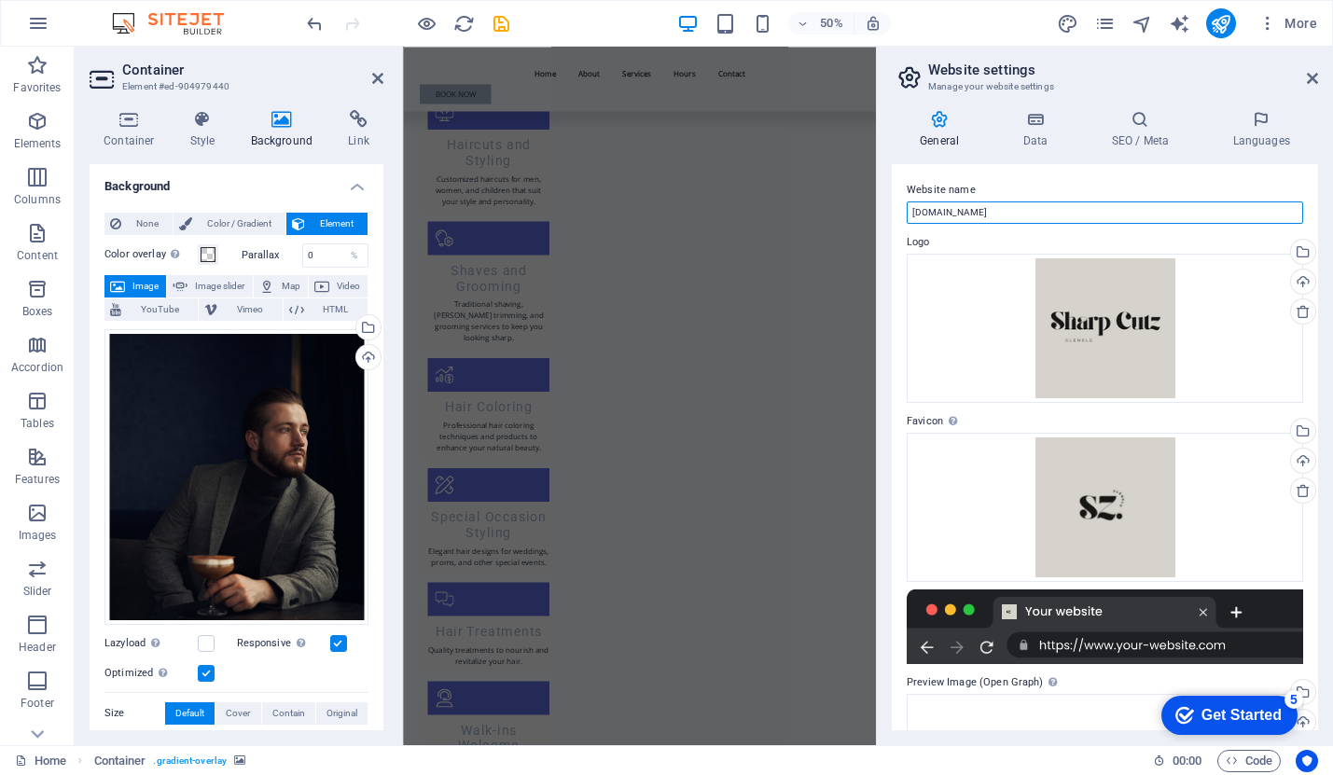
drag, startPoint x: 1455, startPoint y: 256, endPoint x: 1225, endPoint y: 216, distance: 233.7
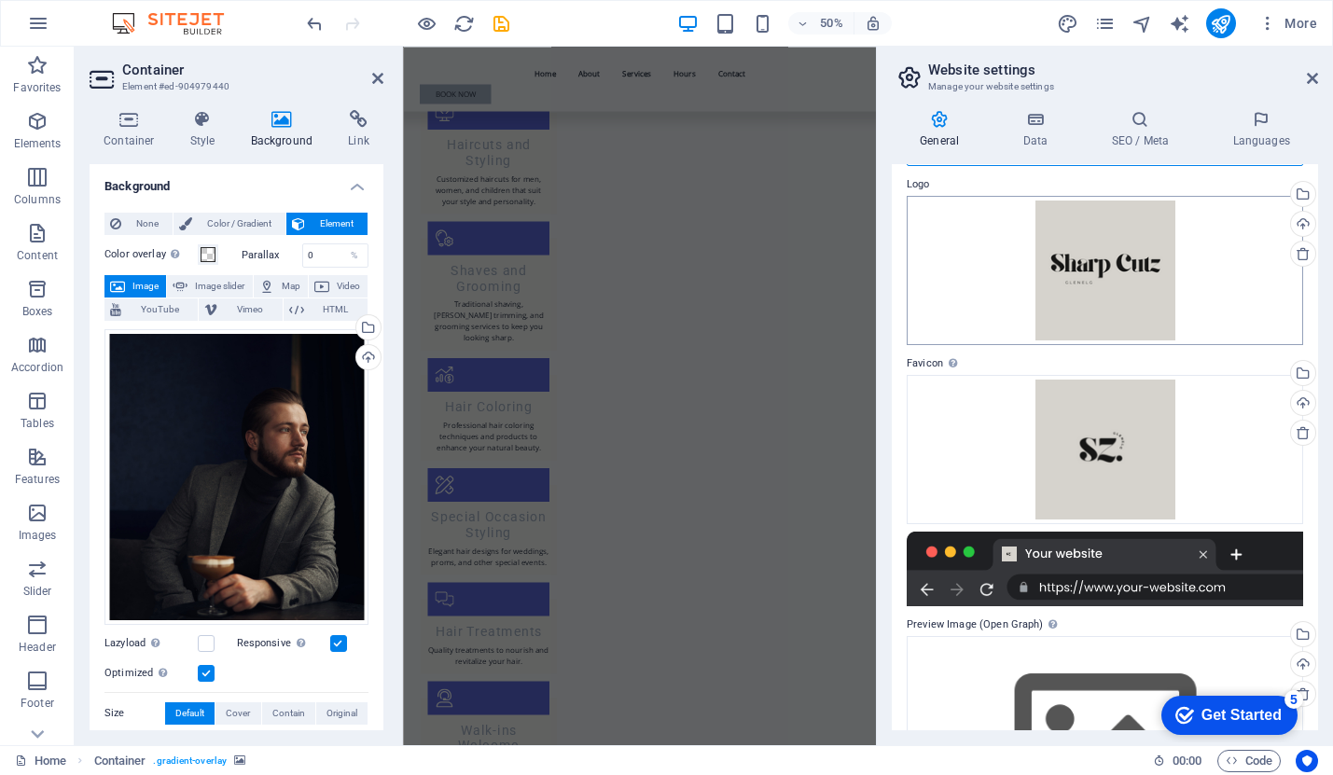
scroll to position [192, 0]
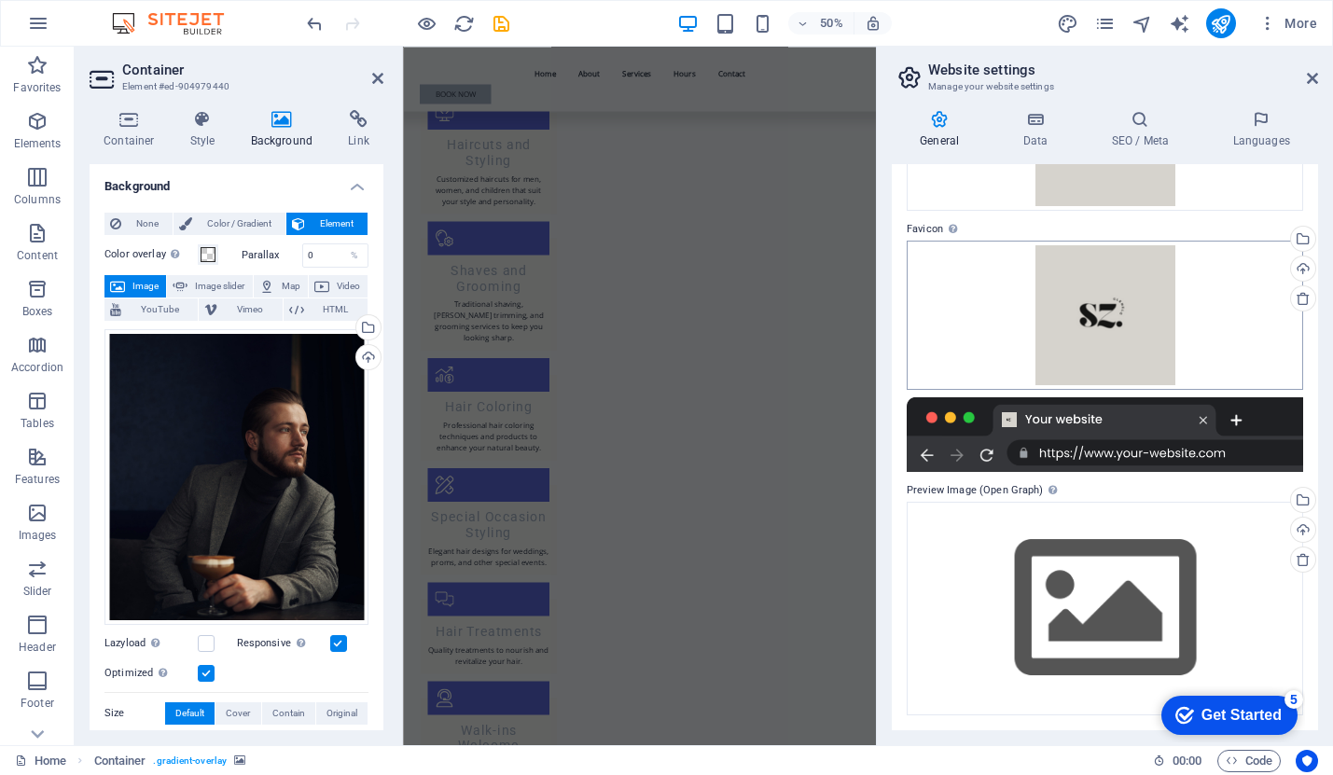
type input "Sharp Cutz"
click at [1201, 707] on div "Get Started" at bounding box center [1241, 715] width 80 height 17
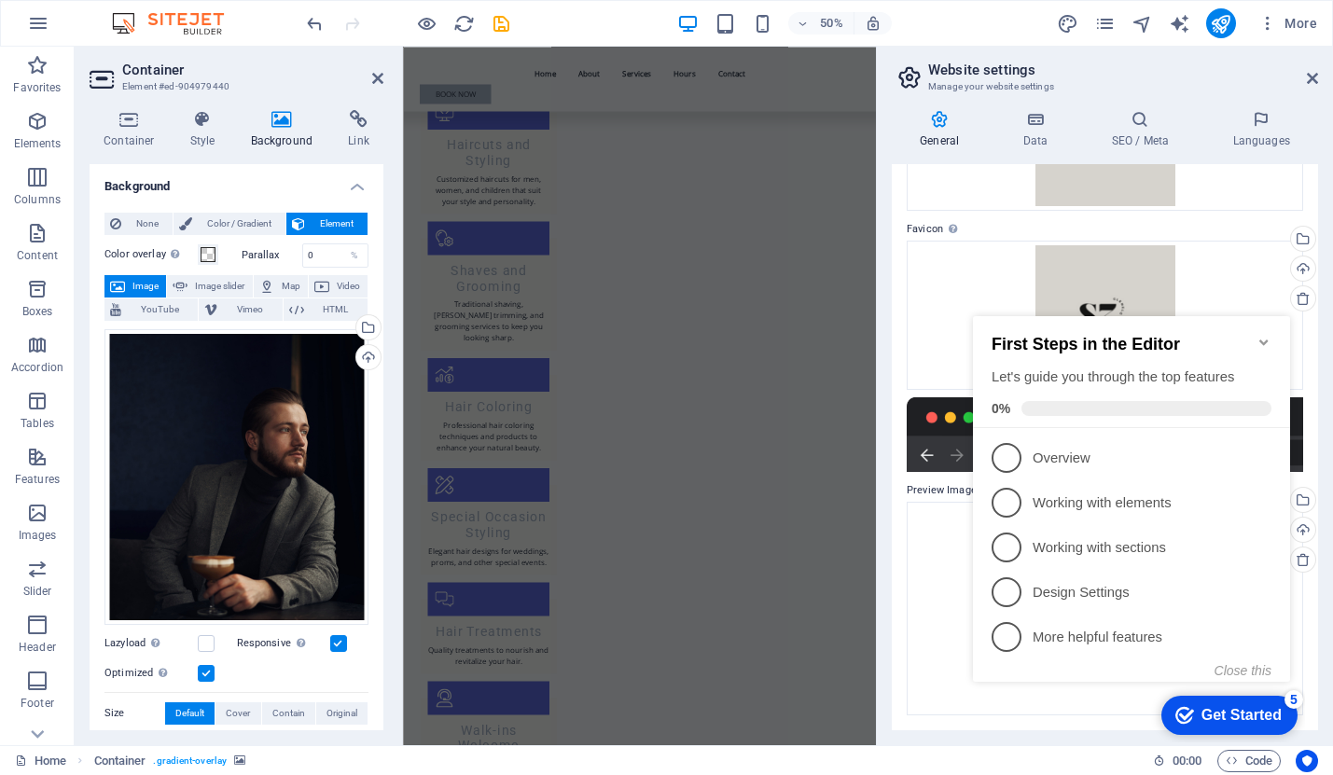
click at [1190, 712] on div "checkmark Get Started 5" at bounding box center [1228, 715] width 106 height 19
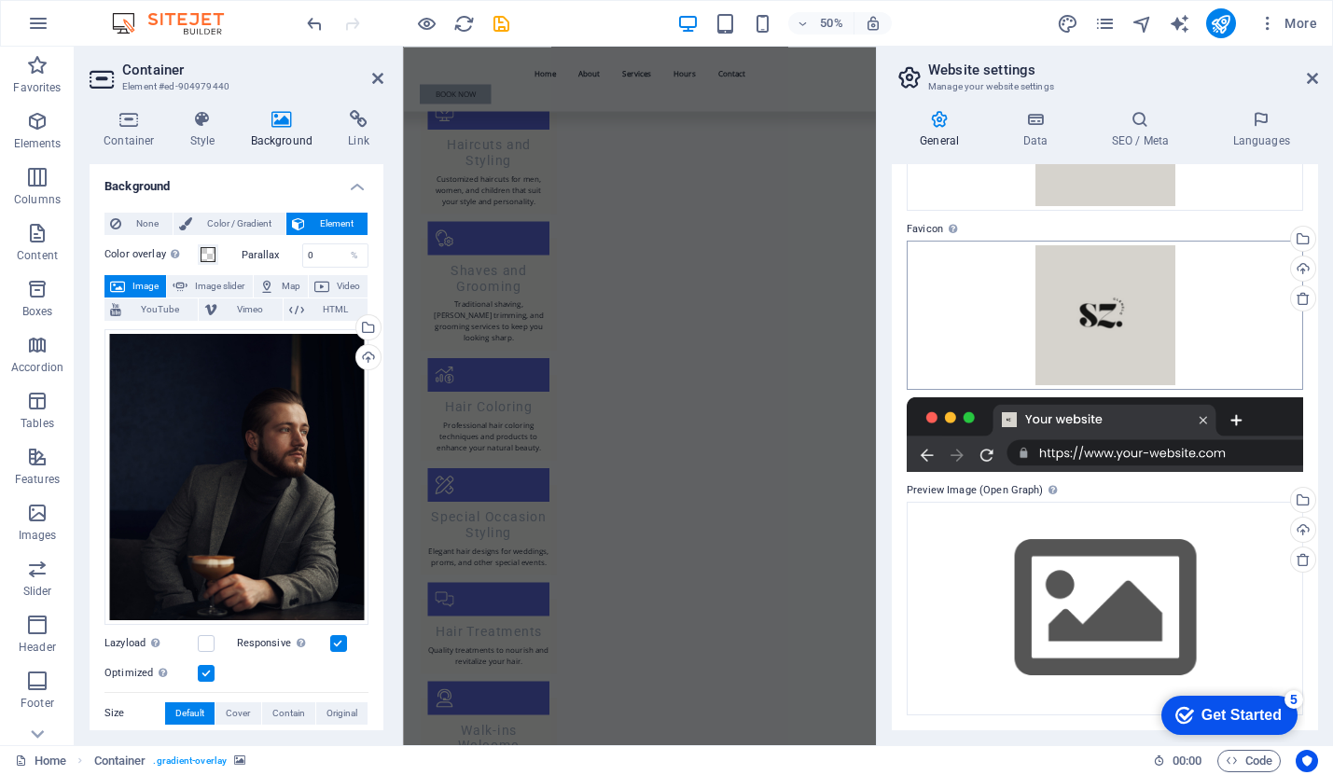
scroll to position [0, 0]
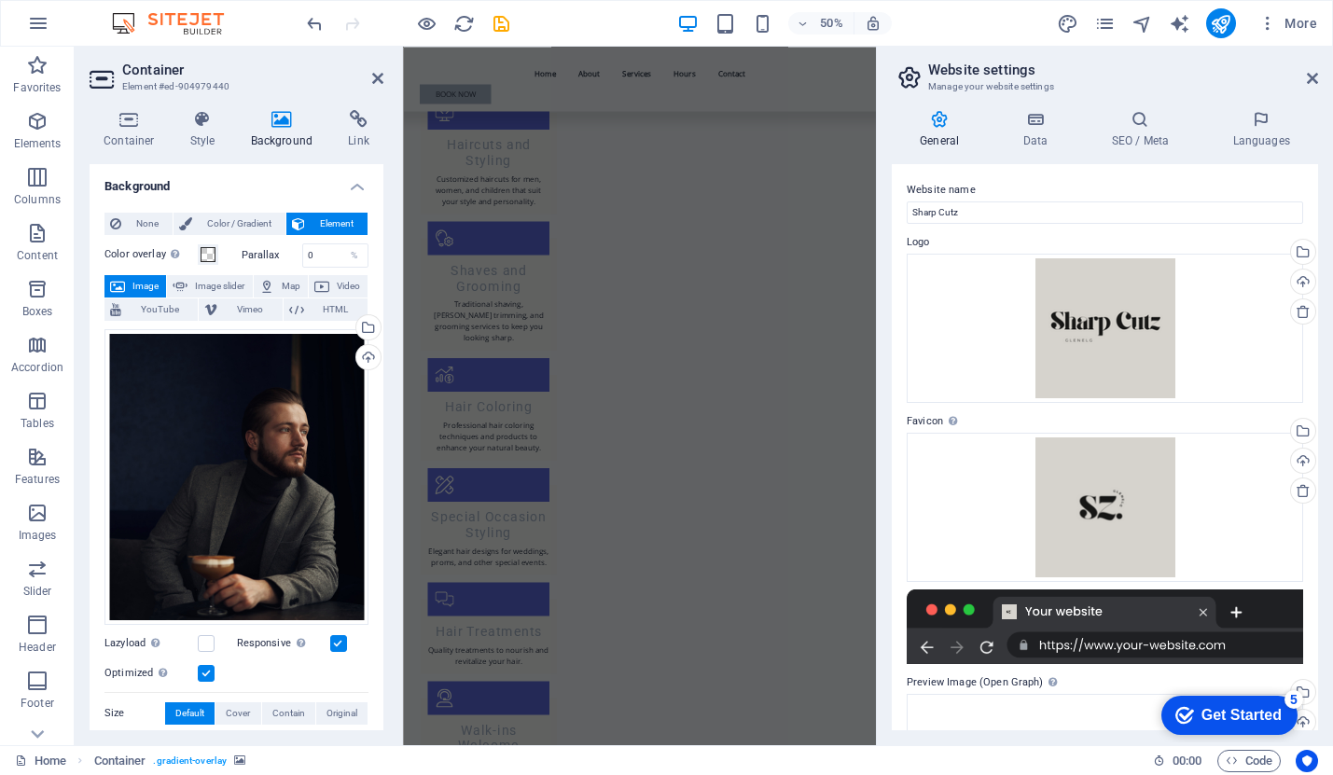
click at [904, 69] on icon at bounding box center [909, 77] width 28 height 26
click at [1304, 82] on header "Website settings Manage your website settings" at bounding box center [1106, 71] width 423 height 49
click at [1311, 79] on icon at bounding box center [1312, 78] width 11 height 15
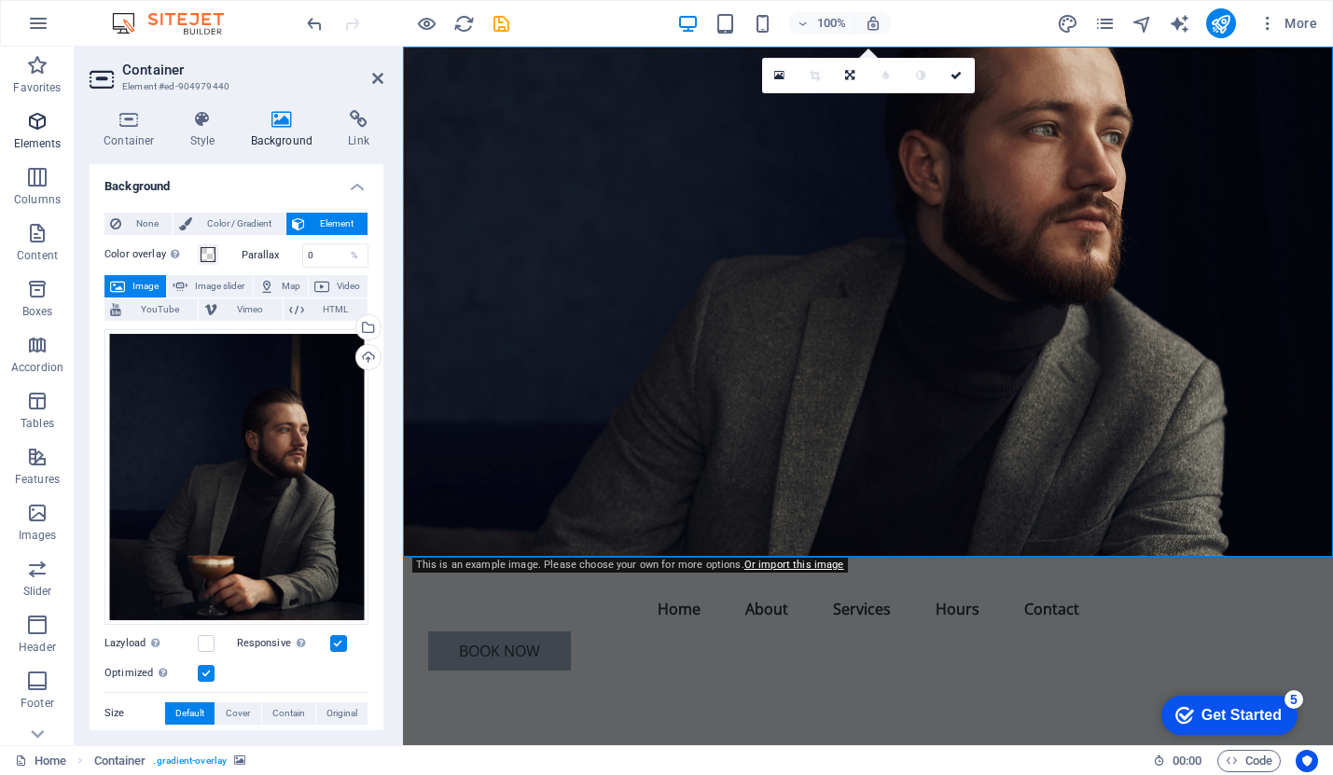
click at [37, 127] on icon "button" at bounding box center [37, 121] width 22 height 22
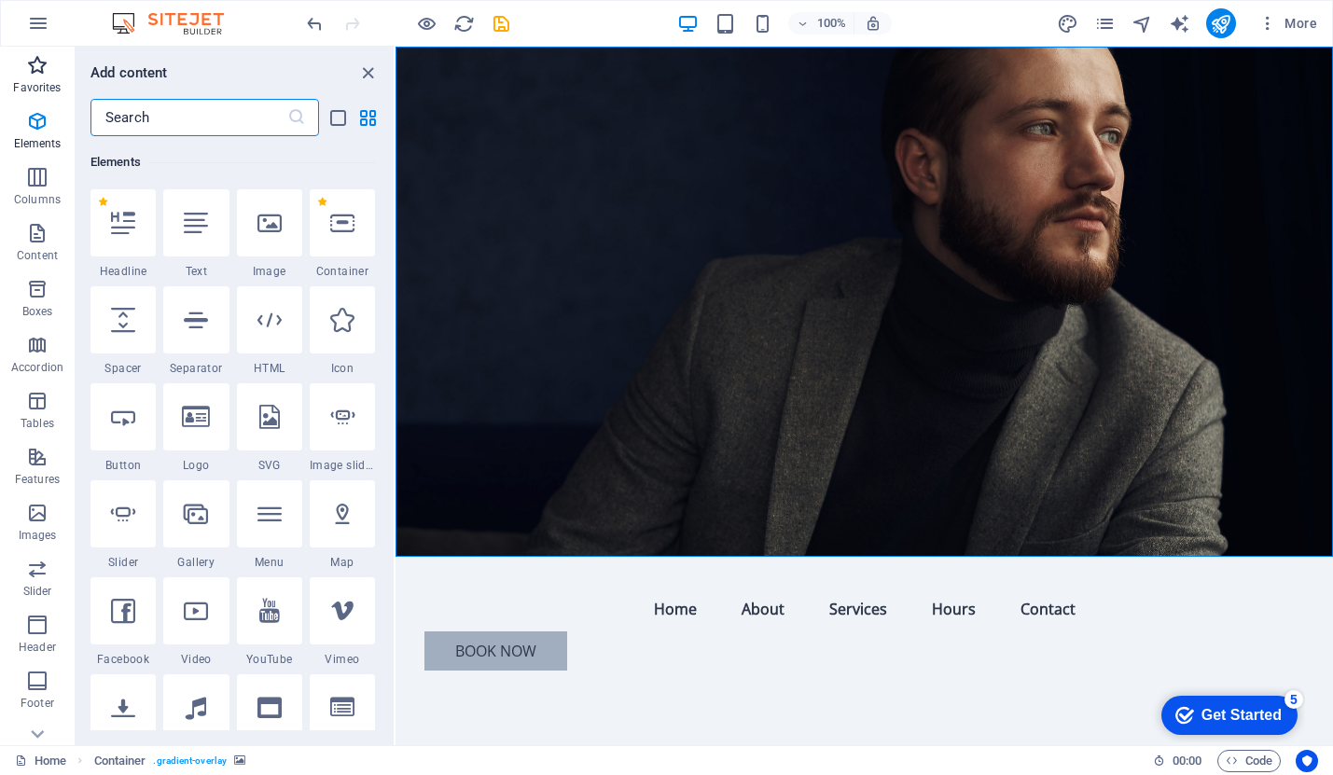
click at [47, 78] on span "Favorites" at bounding box center [37, 76] width 75 height 45
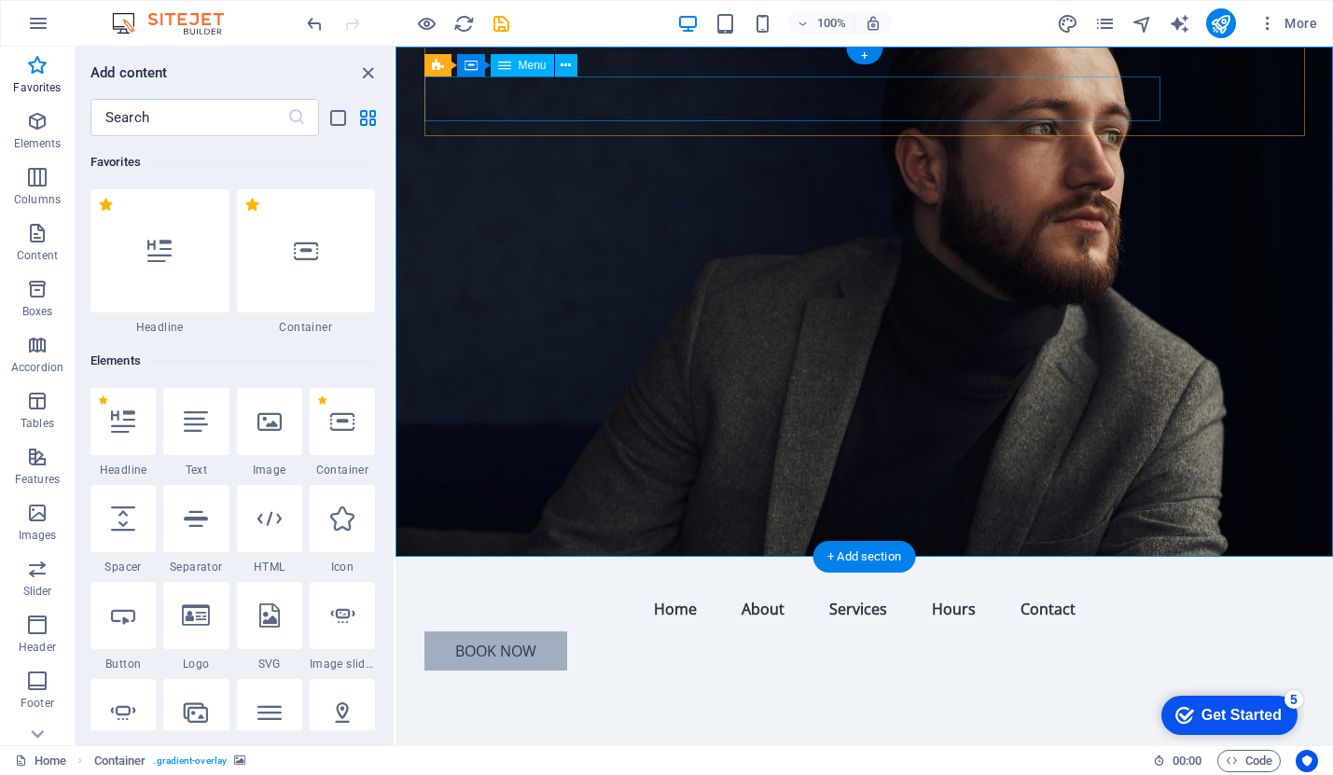
click at [609, 587] on nav "Home About Services Hours Contact" at bounding box center [864, 609] width 880 height 45
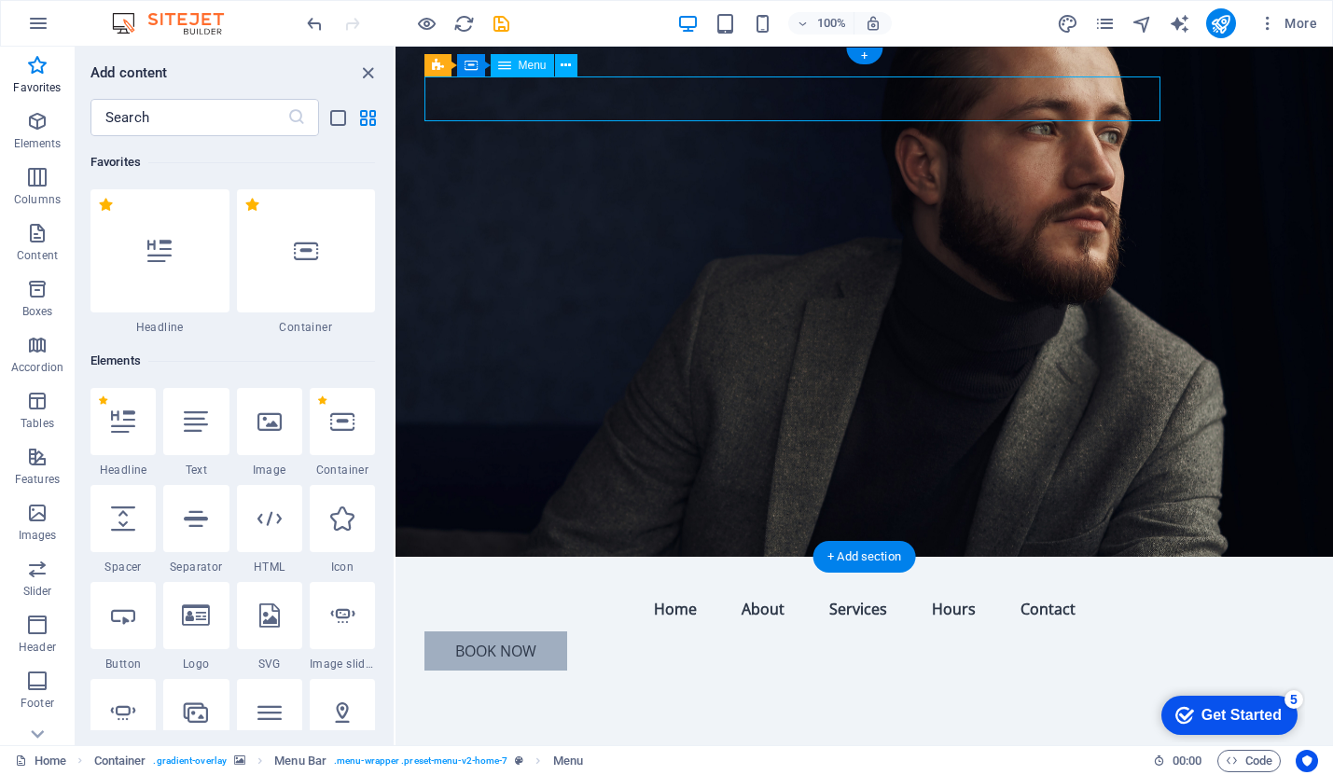
click at [616, 587] on nav "Home About Services Hours Contact" at bounding box center [864, 609] width 880 height 45
select select
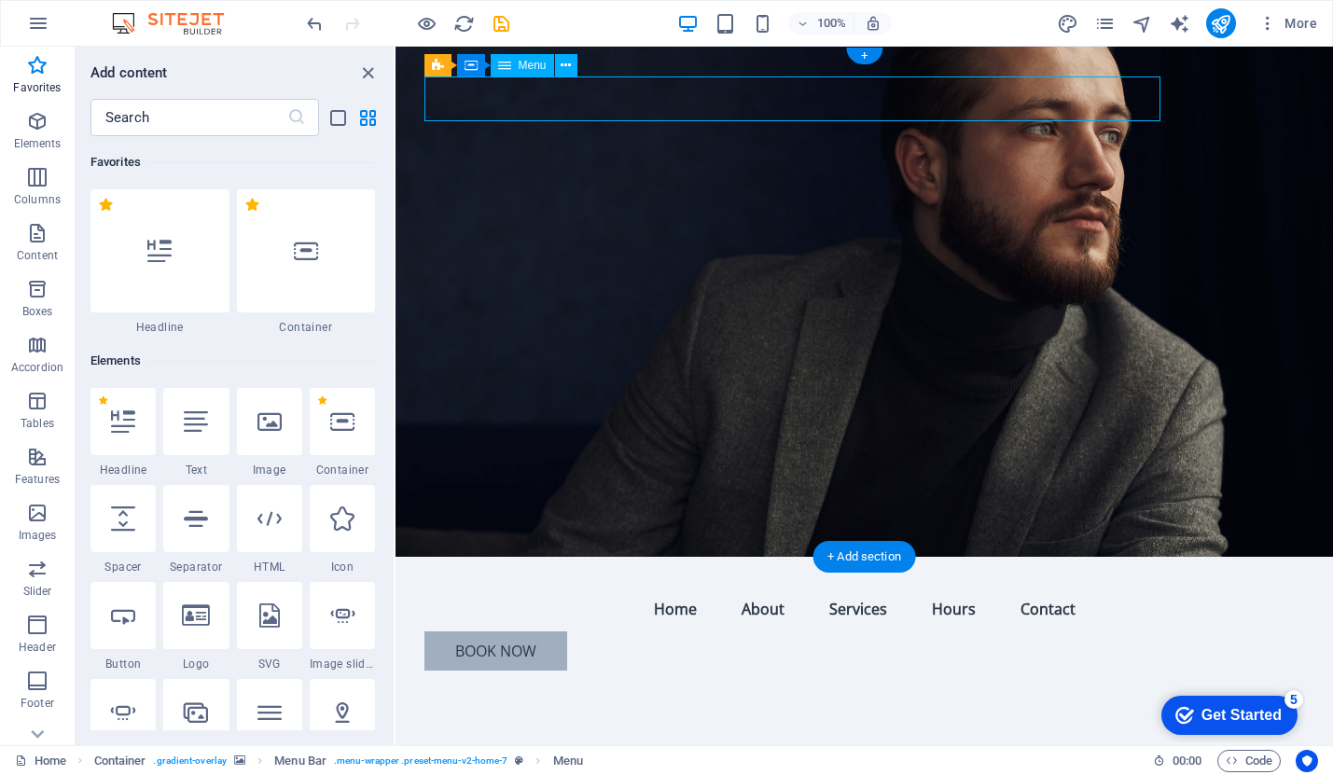
select select
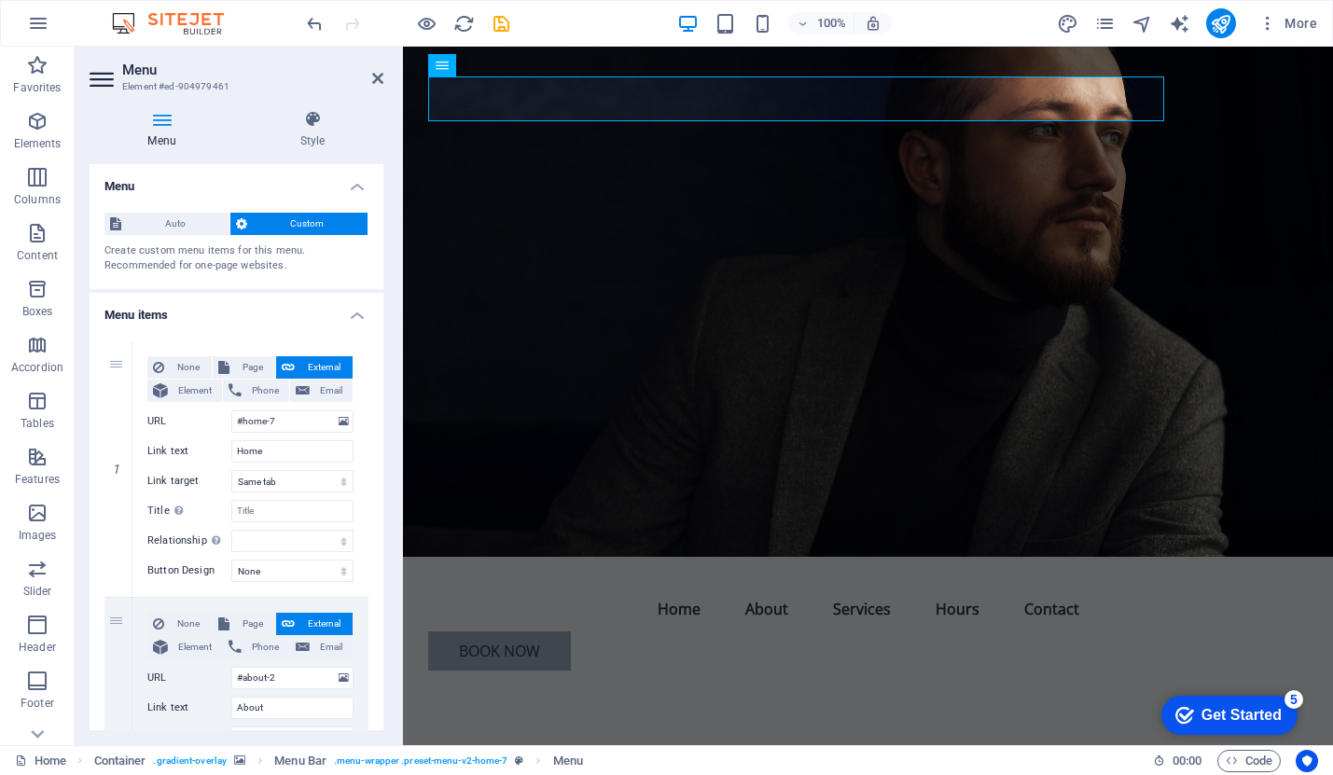
click at [307, 220] on span "Custom" at bounding box center [308, 224] width 110 height 22
click at [321, 128] on icon at bounding box center [313, 119] width 142 height 19
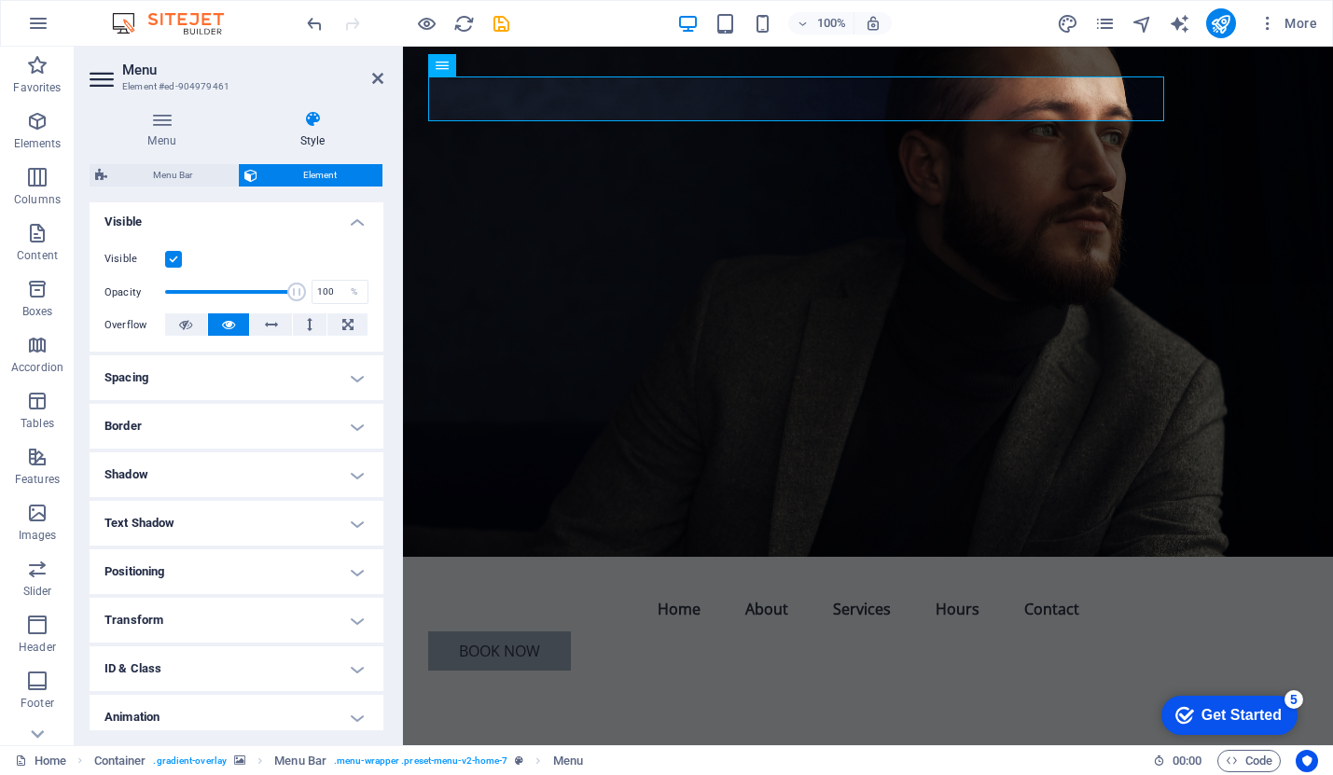
scroll to position [260, 0]
